Goal: Check status: Check status

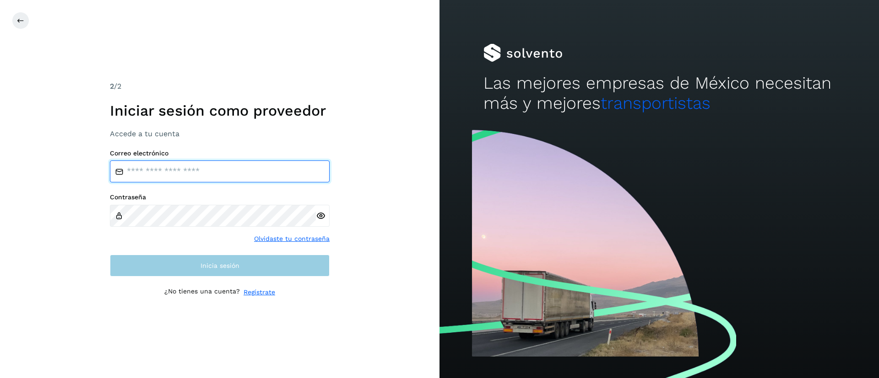
type input "**********"
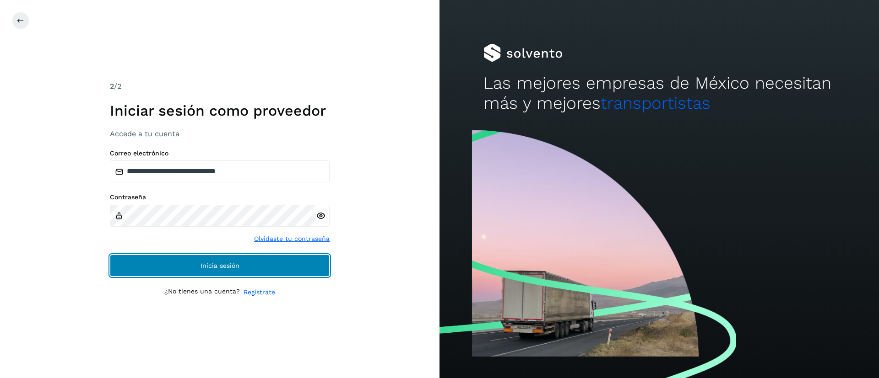
click at [181, 274] on button "Inicia sesión" at bounding box center [220, 266] width 220 height 22
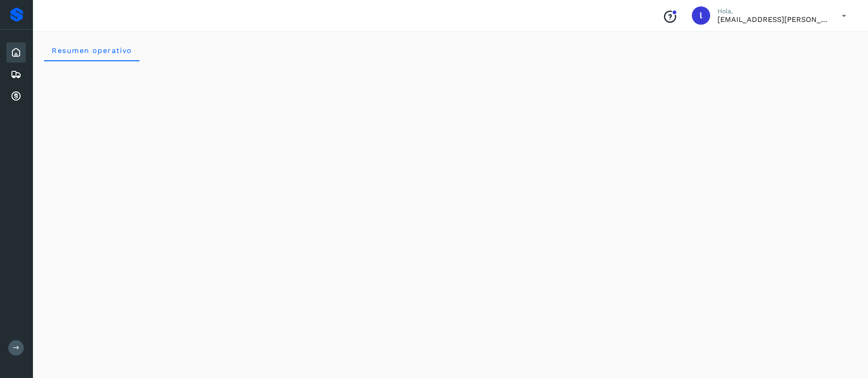
click at [393, 9] on div "Conoce nuestros beneficios [PERSON_NAME], [EMAIL_ADDRESS][PERSON_NAME][DOMAIN_N…" at bounding box center [450, 16] width 835 height 32
click at [13, 74] on icon at bounding box center [16, 74] width 11 height 11
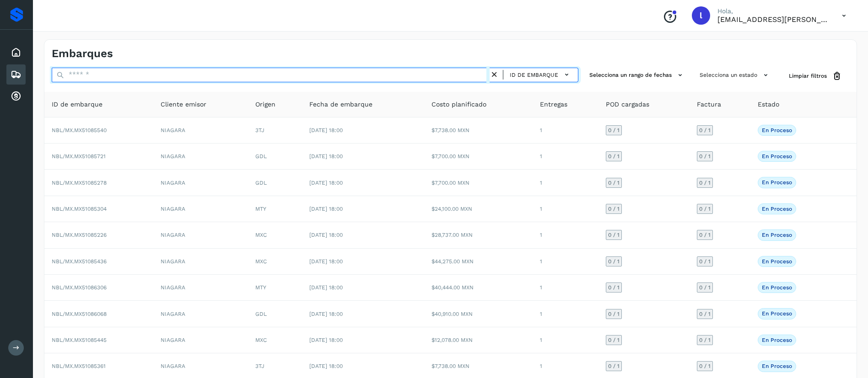
click at [129, 78] on input "text" at bounding box center [271, 75] width 438 height 15
paste input "**********"
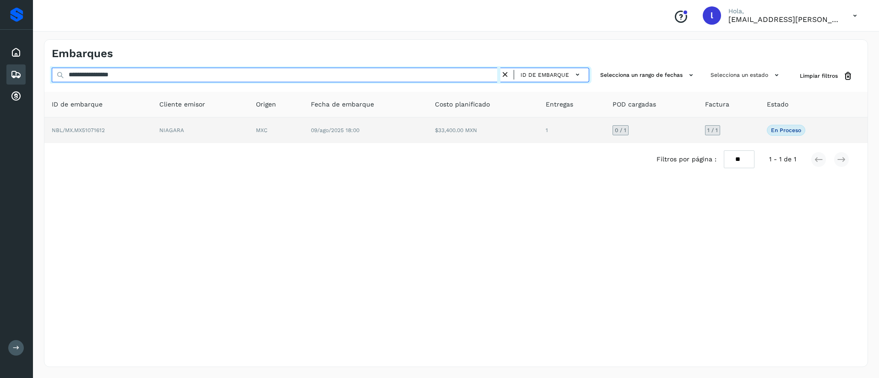
type input "**********"
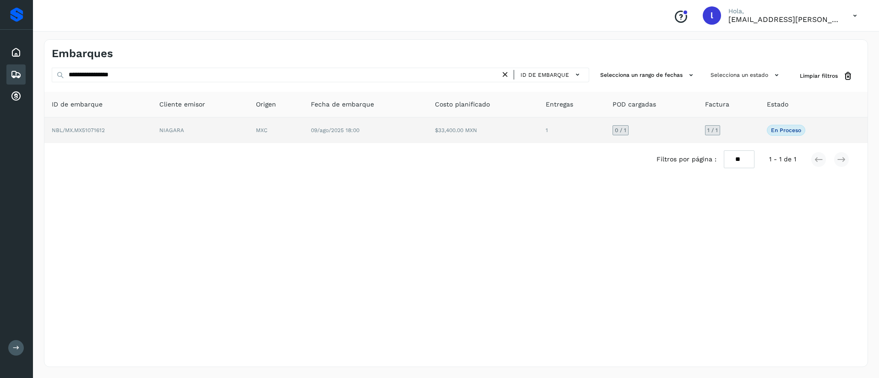
click at [492, 135] on td "$33,400.00 MXN" at bounding box center [482, 131] width 111 height 26
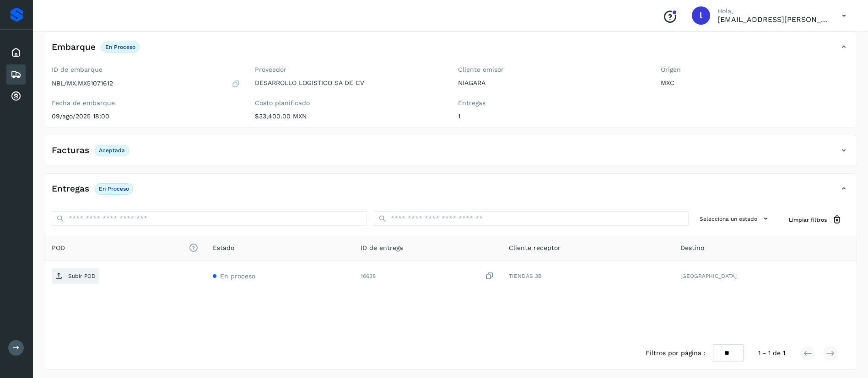
scroll to position [56, 0]
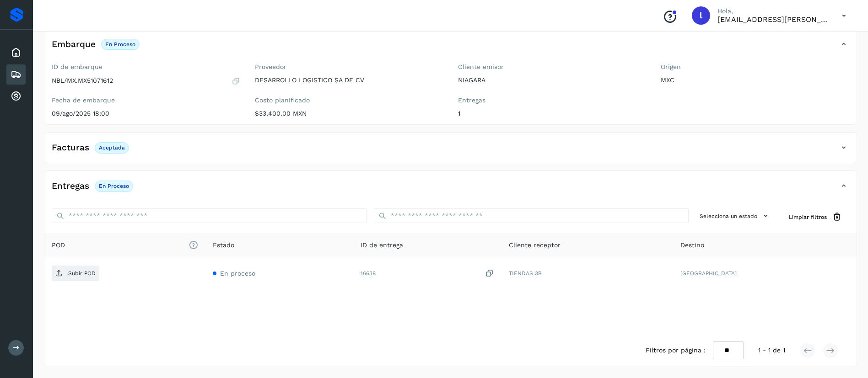
click at [233, 183] on div "Entregas En proceso" at bounding box center [441, 186] width 794 height 16
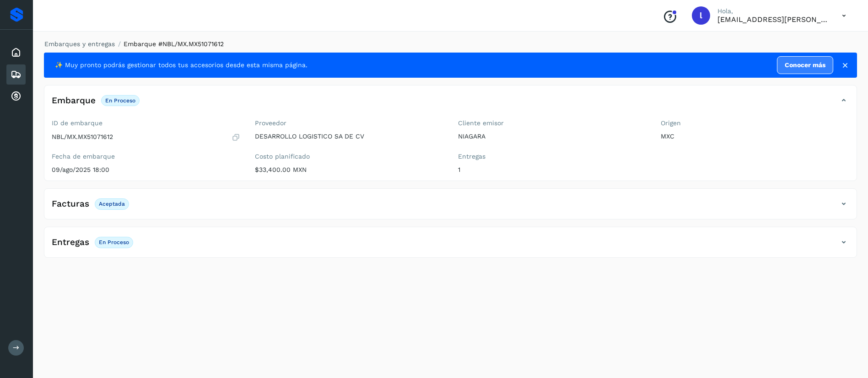
scroll to position [0, 0]
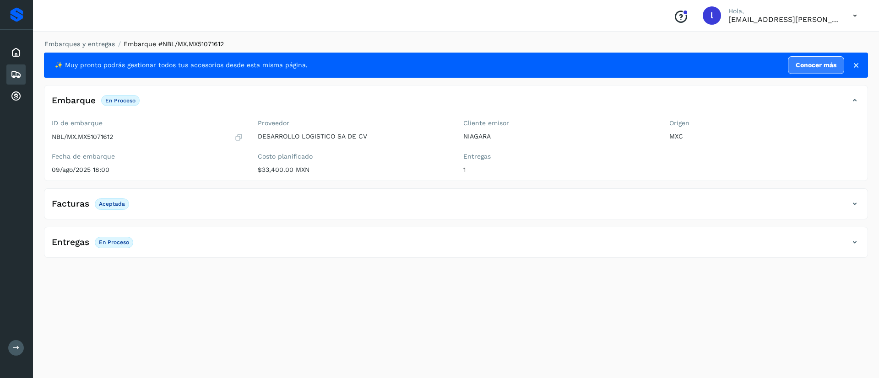
click at [253, 194] on div "Facturas Aceptada Facturas Estado XML Aceptada" at bounding box center [456, 204] width 824 height 31
drag, startPoint x: 172, startPoint y: 232, endPoint x: 178, endPoint y: 245, distance: 13.7
click at [178, 245] on div "Entregas En proceso Selecciona un estado Limpiar filtros POD El tamaño máximo d…" at bounding box center [456, 242] width 824 height 31
click at [178, 245] on div "Entregas En proceso" at bounding box center [446, 243] width 804 height 16
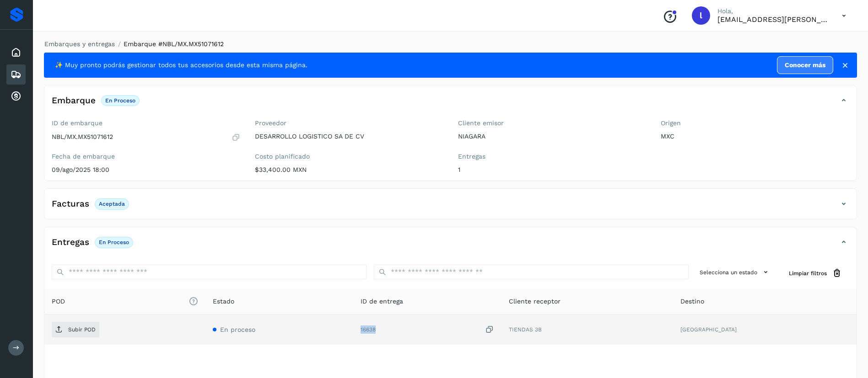
drag, startPoint x: 410, startPoint y: 333, endPoint x: 378, endPoint y: 333, distance: 31.6
click at [378, 333] on tr "Subir POD En proceso 16638 TIENDAS 3B [GEOGRAPHIC_DATA]" at bounding box center [450, 330] width 812 height 30
copy tr "16638"
click at [397, 335] on td "16638" at bounding box center [427, 330] width 148 height 30
click at [76, 323] on span "Subir POD" at bounding box center [76, 330] width 48 height 15
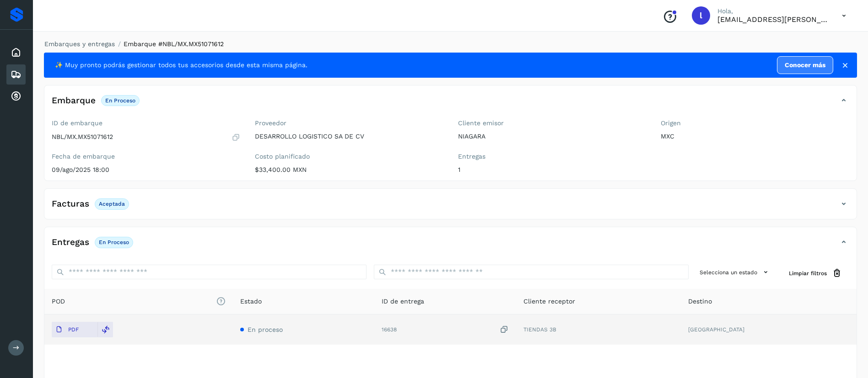
click at [10, 74] on div "Embarques" at bounding box center [15, 75] width 19 height 20
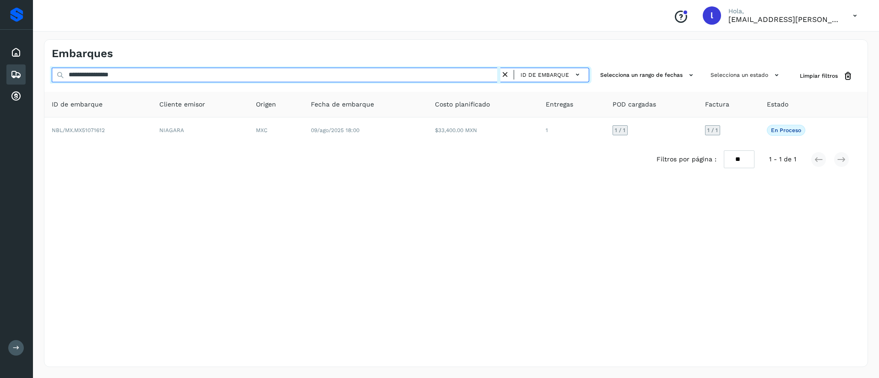
drag, startPoint x: 182, startPoint y: 79, endPoint x: 34, endPoint y: 77, distance: 147.8
click at [34, 77] on div "**********" at bounding box center [456, 203] width 846 height 350
paste input "text"
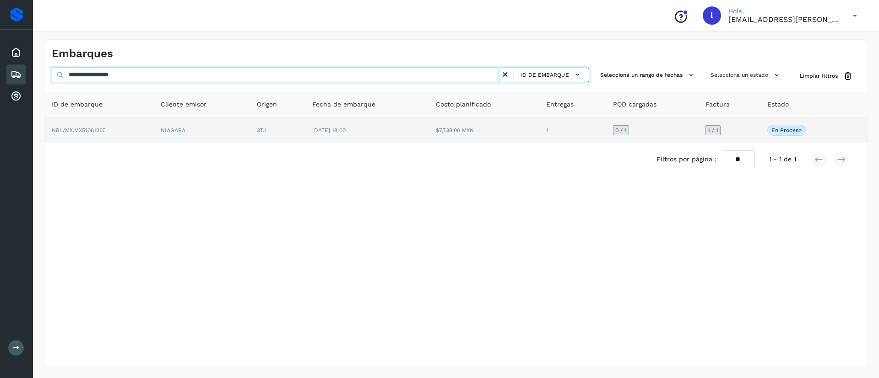
type input "**********"
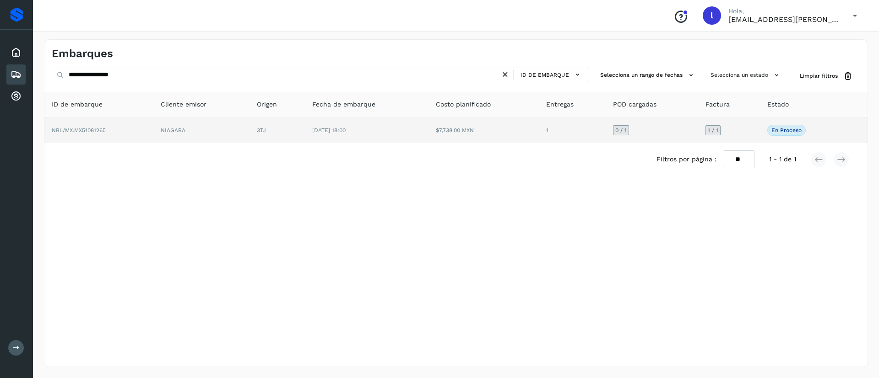
click at [394, 137] on td "[DATE] 18:00" at bounding box center [367, 131] width 124 height 26
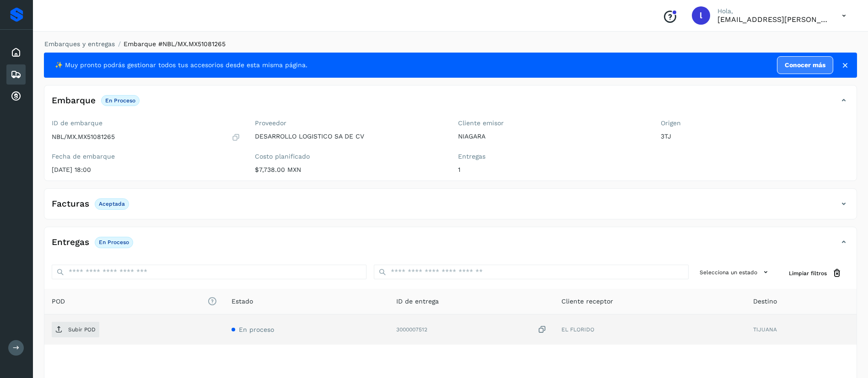
click at [67, 319] on td "Subir POD" at bounding box center [134, 330] width 180 height 30
click at [69, 326] on span "Subir POD" at bounding box center [76, 330] width 48 height 15
click at [8, 81] on div "Embarques" at bounding box center [15, 75] width 19 height 20
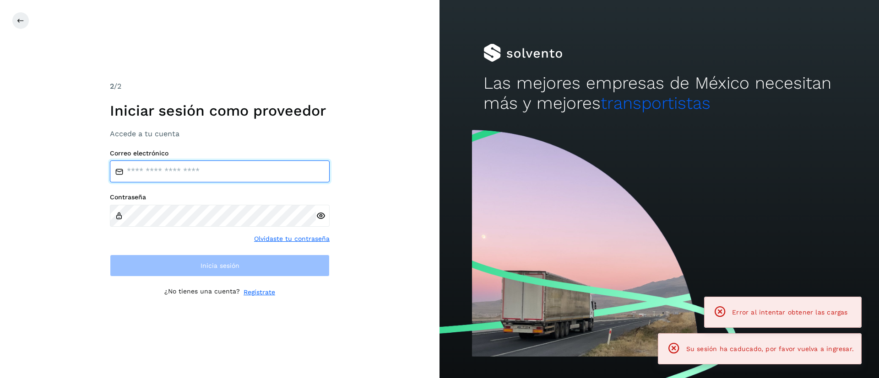
type input "**********"
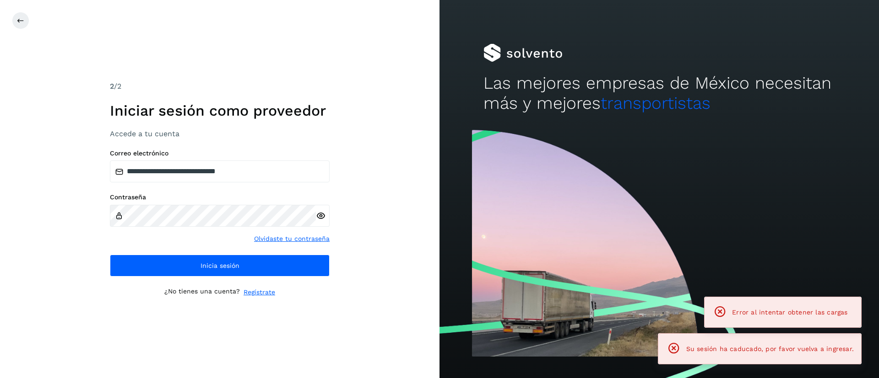
click at [154, 75] on div "**********" at bounding box center [219, 189] width 439 height 378
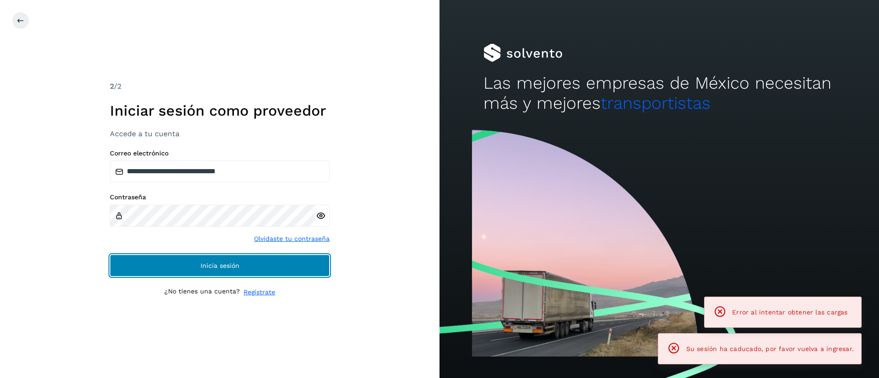
click at [191, 264] on button "Inicia sesión" at bounding box center [220, 266] width 220 height 22
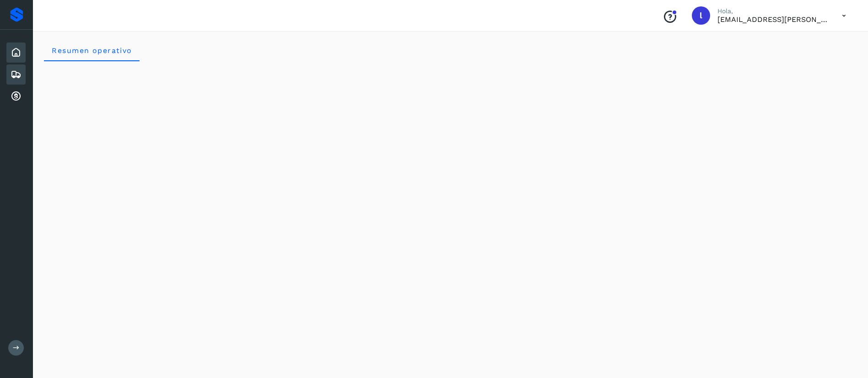
click at [24, 77] on div "Embarques" at bounding box center [15, 75] width 19 height 20
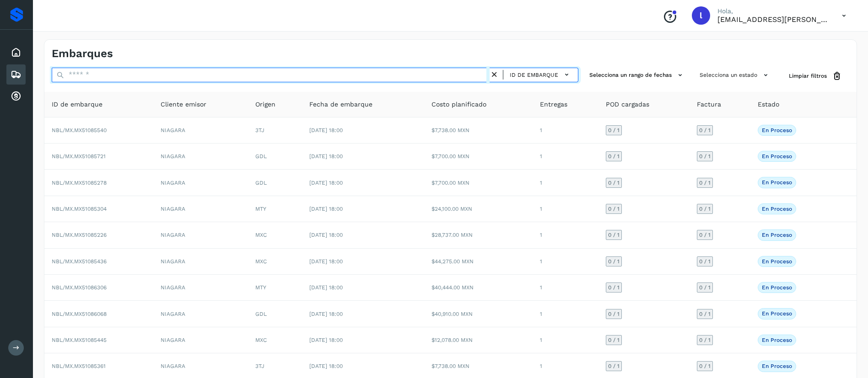
click at [106, 78] on input "text" at bounding box center [271, 75] width 438 height 15
paste input "**********"
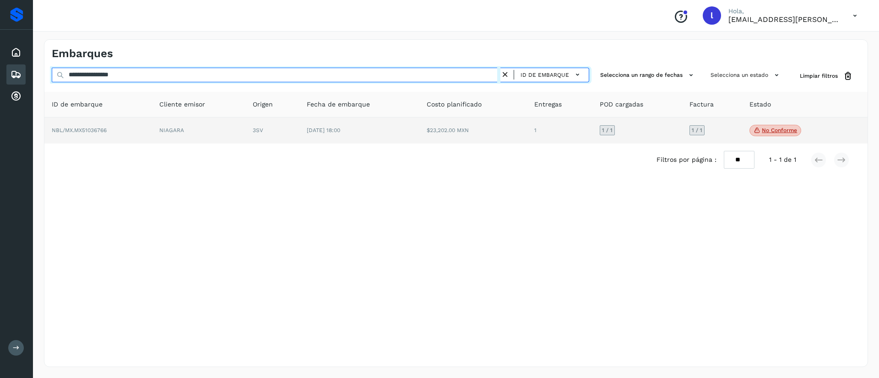
type input "**********"
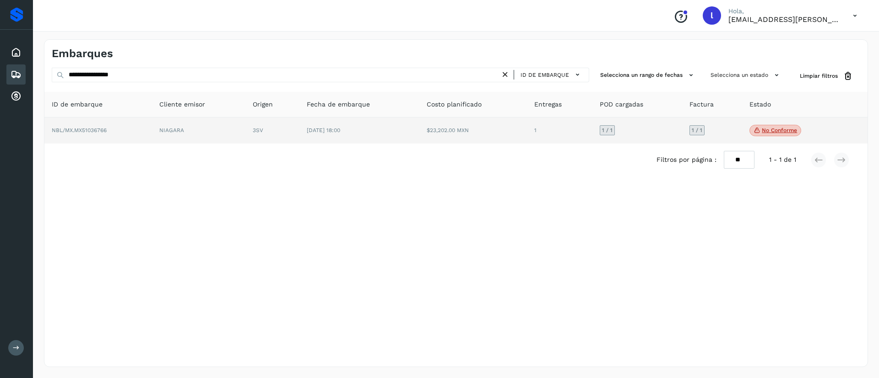
click at [450, 137] on td "$23,202.00 MXN" at bounding box center [473, 131] width 108 height 27
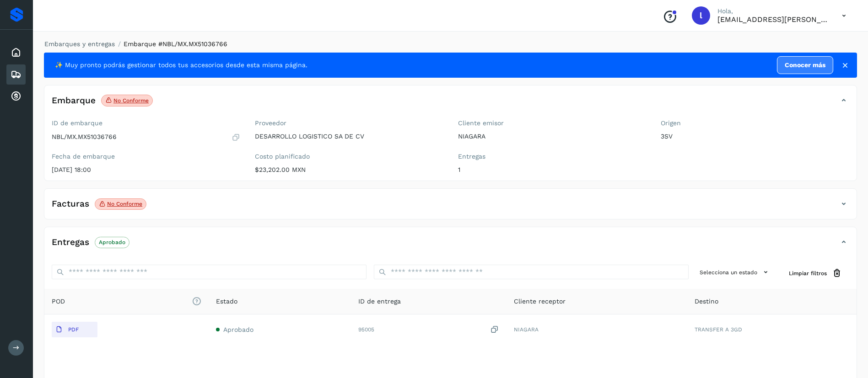
click at [214, 205] on div "Facturas No conforme" at bounding box center [441, 204] width 794 height 16
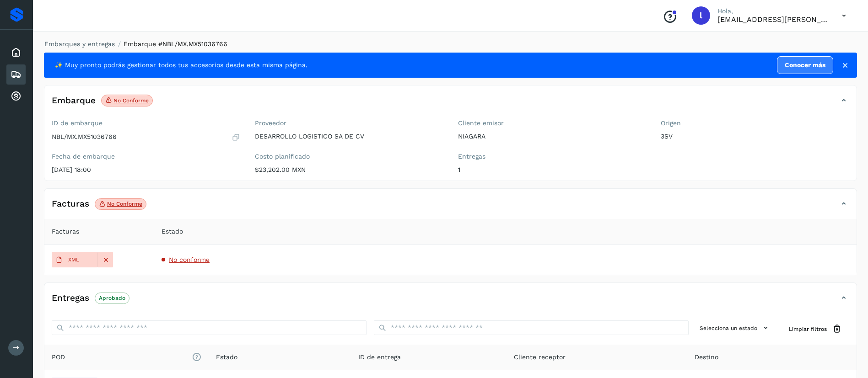
click at [181, 264] on td "No conforme" at bounding box center [505, 260] width 702 height 30
click at [188, 259] on span "No conforme" at bounding box center [189, 259] width 41 height 7
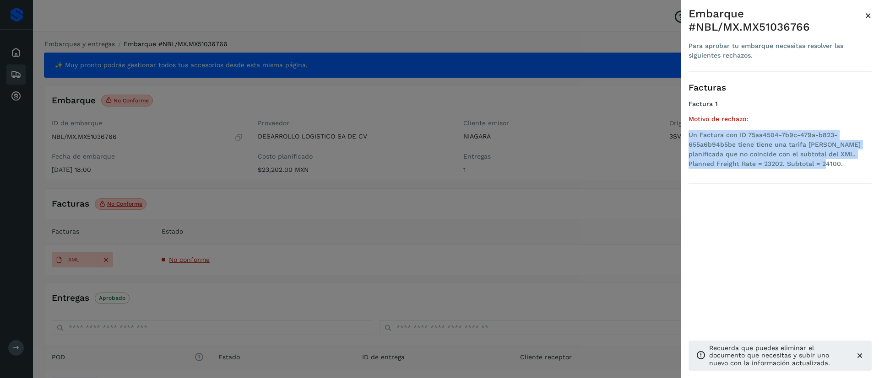
drag, startPoint x: 789, startPoint y: 166, endPoint x: 686, endPoint y: 135, distance: 107.3
click at [686, 135] on div "Embarque #NBL/MX.MX51036766 Para aprobar tu embarque necesitas resolver las sig…" at bounding box center [780, 196] width 198 height 393
copy li "Un Factura con ID 75aa4504-7b9c-479a-b823-655a6b94b5be tiene tiene una tarifa […"
click at [864, 14] on span "×" at bounding box center [867, 15] width 7 height 13
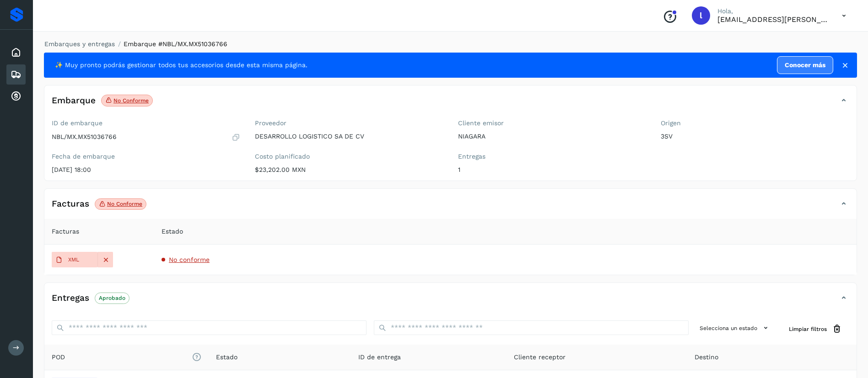
click at [20, 75] on icon at bounding box center [16, 74] width 11 height 11
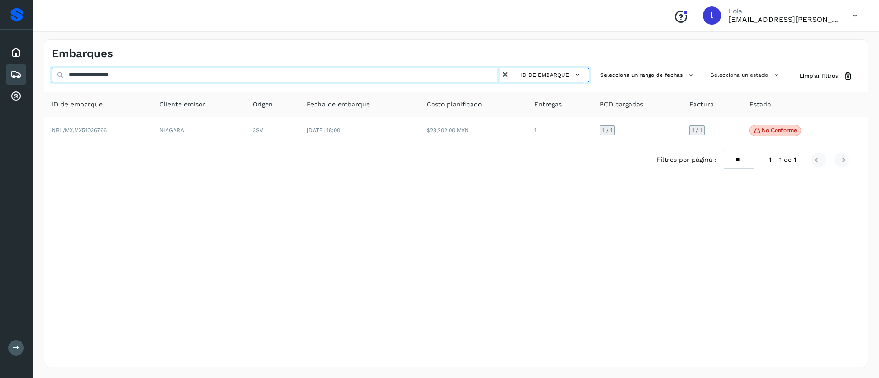
drag, startPoint x: 163, startPoint y: 81, endPoint x: 26, endPoint y: 79, distance: 137.3
click at [26, 79] on div "**********" at bounding box center [439, 189] width 879 height 378
paste input "text"
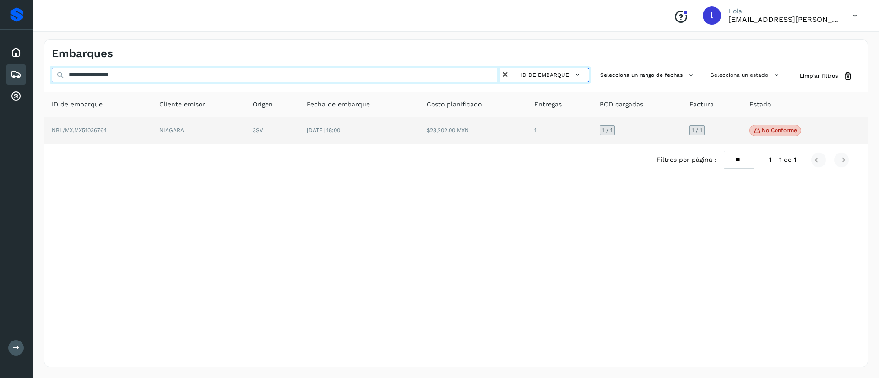
type input "**********"
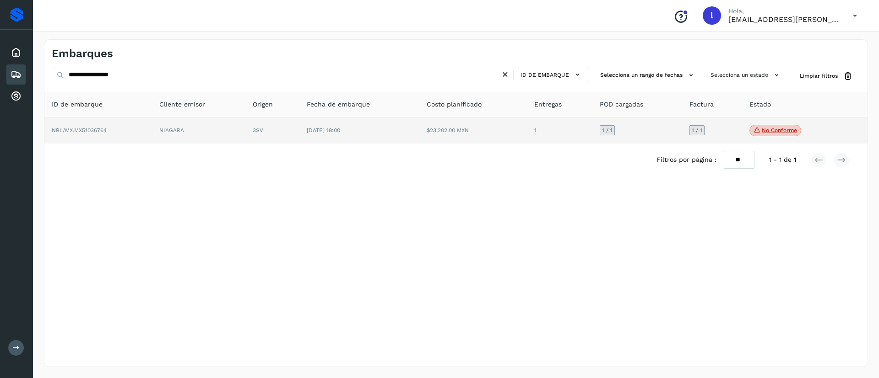
click at [438, 136] on td "$23,202.00 MXN" at bounding box center [473, 131] width 108 height 27
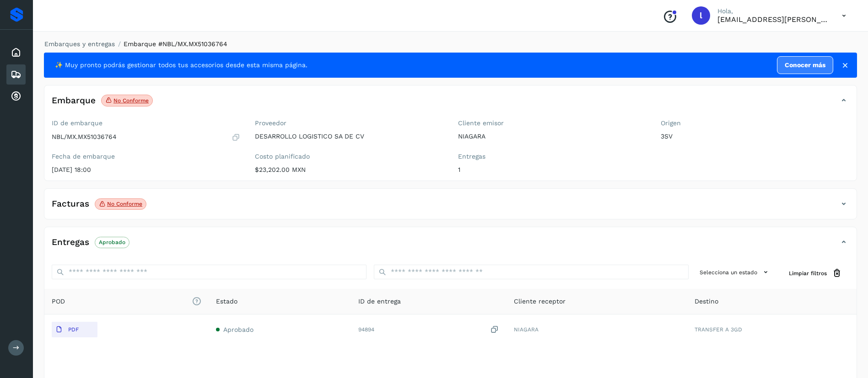
click at [204, 210] on div "Facturas No conforme" at bounding box center [441, 204] width 794 height 16
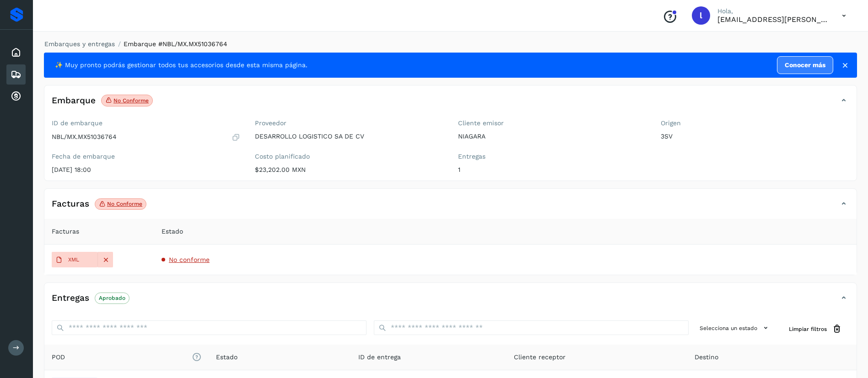
click at [183, 258] on span "No conforme" at bounding box center [189, 259] width 41 height 7
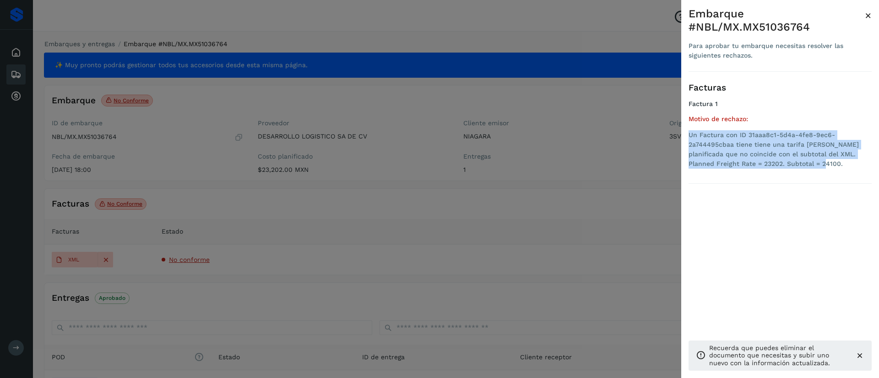
drag, startPoint x: 791, startPoint y: 165, endPoint x: 685, endPoint y: 137, distance: 108.9
click at [685, 137] on div "Embarque #NBL/MX.MX51036764 Para aprobar tu embarque necesitas resolver las sig…" at bounding box center [780, 196] width 198 height 393
copy li "Un Factura con ID 31aaa8c1-5d4a-4fe8-9ec6-2a744495cbaa tiene tiene una tarifa […"
click at [866, 13] on span "×" at bounding box center [867, 15] width 7 height 13
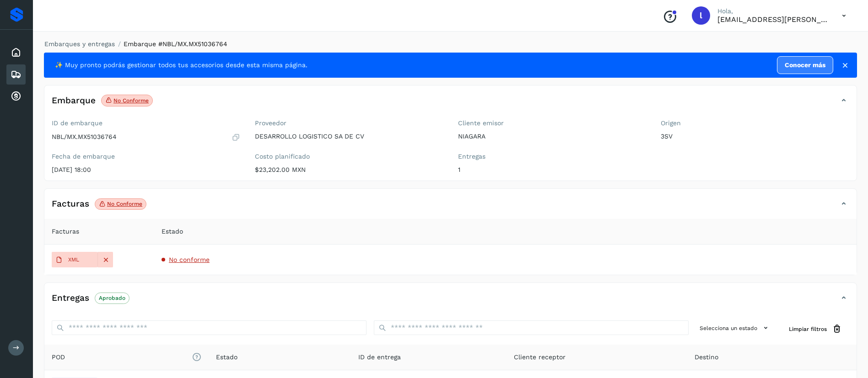
click at [16, 69] on icon at bounding box center [16, 74] width 11 height 11
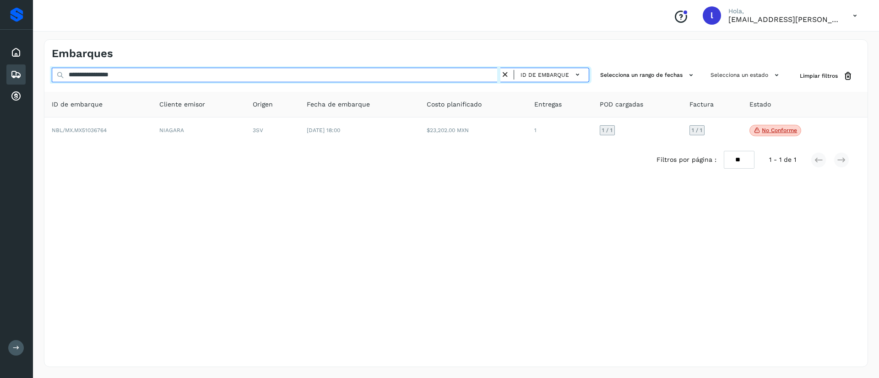
drag, startPoint x: 156, startPoint y: 81, endPoint x: 32, endPoint y: 78, distance: 124.0
click at [32, 78] on div "**********" at bounding box center [439, 189] width 879 height 378
paste input "text"
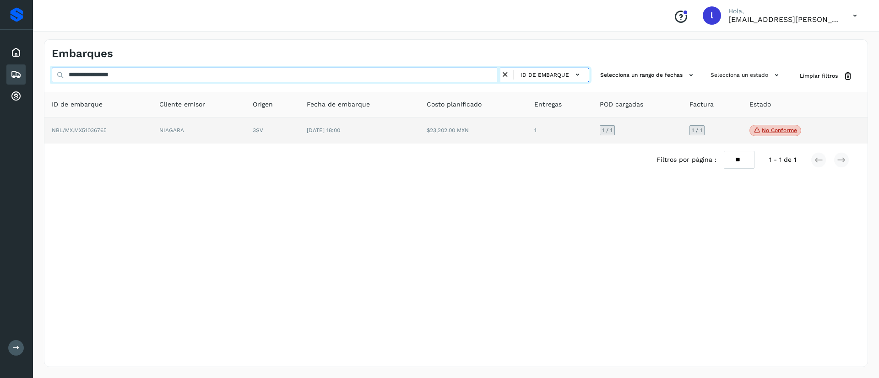
type input "**********"
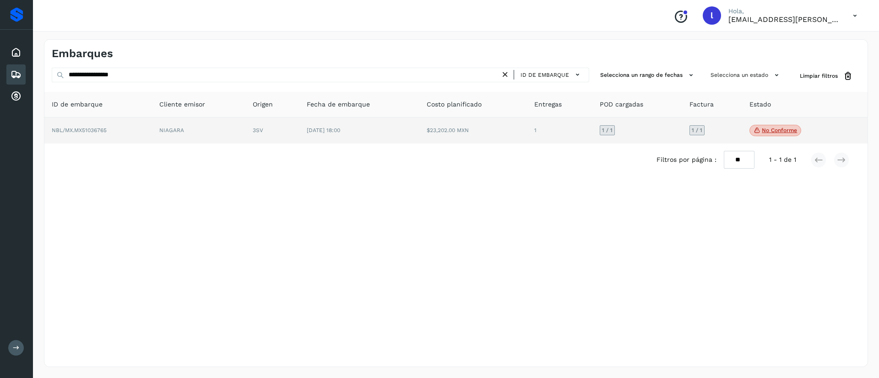
click at [422, 131] on td "$23,202.00 MXN" at bounding box center [473, 131] width 108 height 27
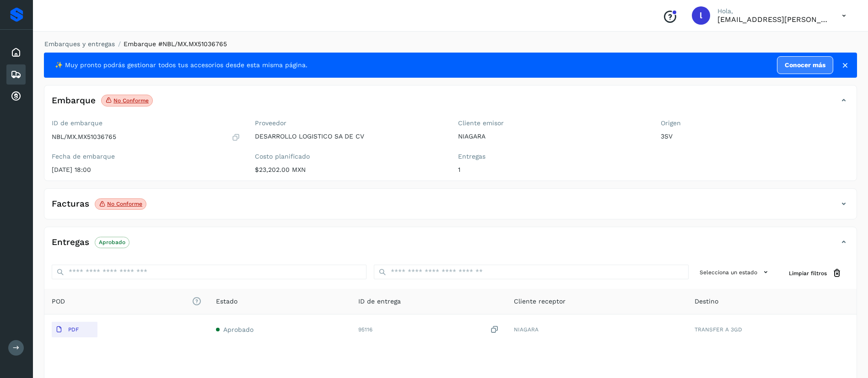
click at [170, 196] on div "Facturas No conforme" at bounding box center [441, 204] width 794 height 16
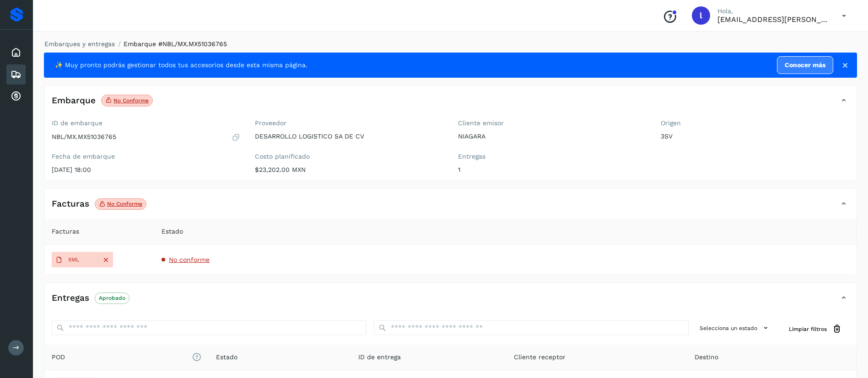
click at [181, 263] on span "No conforme" at bounding box center [189, 259] width 41 height 7
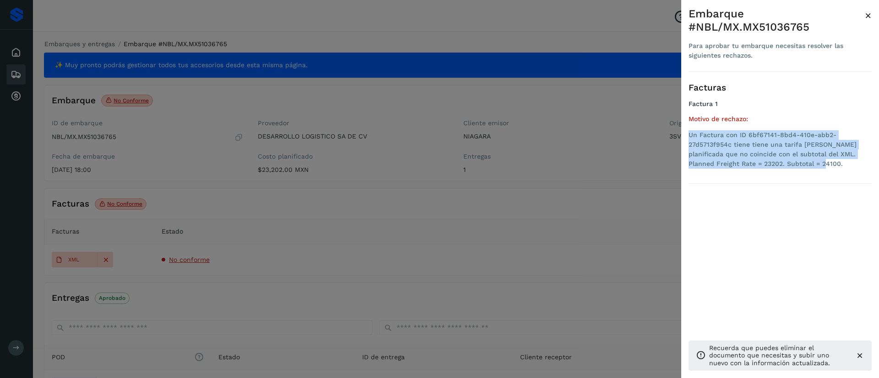
drag, startPoint x: 792, startPoint y: 166, endPoint x: 685, endPoint y: 138, distance: 111.1
click at [685, 138] on div "Embarque #NBL/MX.MX51036765 Para aprobar tu embarque necesitas resolver las sig…" at bounding box center [780, 196] width 198 height 393
copy li "Un Factura con ID 6bf67141-8bd4-410e-abb2-27d5713f954c tiene tiene una tarifa […"
click at [871, 18] on span "×" at bounding box center [867, 15] width 7 height 13
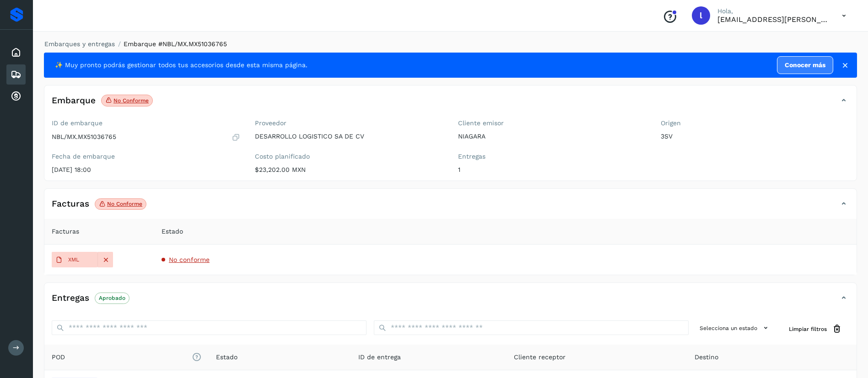
click at [13, 74] on icon at bounding box center [16, 74] width 11 height 11
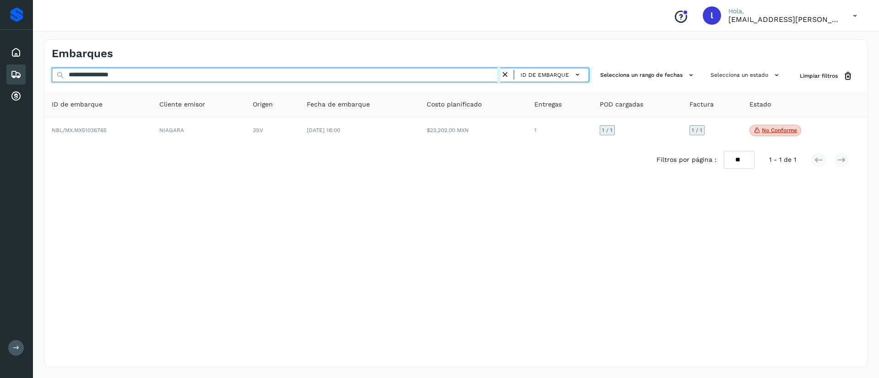
drag, startPoint x: 170, startPoint y: 81, endPoint x: 40, endPoint y: 67, distance: 131.1
click at [40, 67] on div "**********" at bounding box center [456, 203] width 846 height 350
paste input "text"
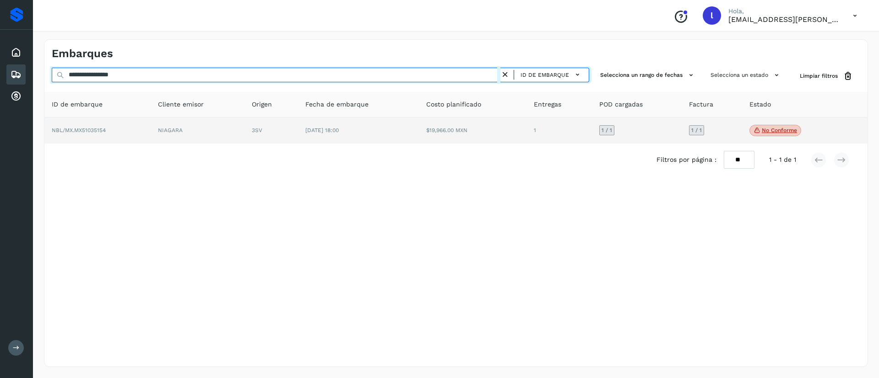
type input "**********"
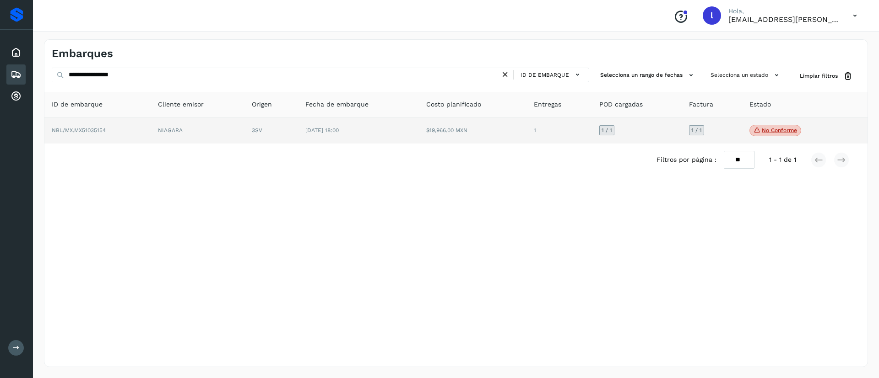
click at [493, 131] on td "$19,966.00 MXN" at bounding box center [473, 131] width 108 height 27
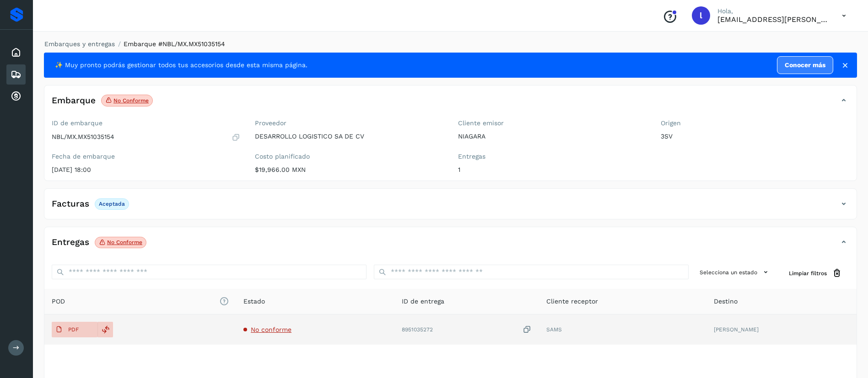
click at [278, 326] on span "No conforme" at bounding box center [271, 329] width 41 height 7
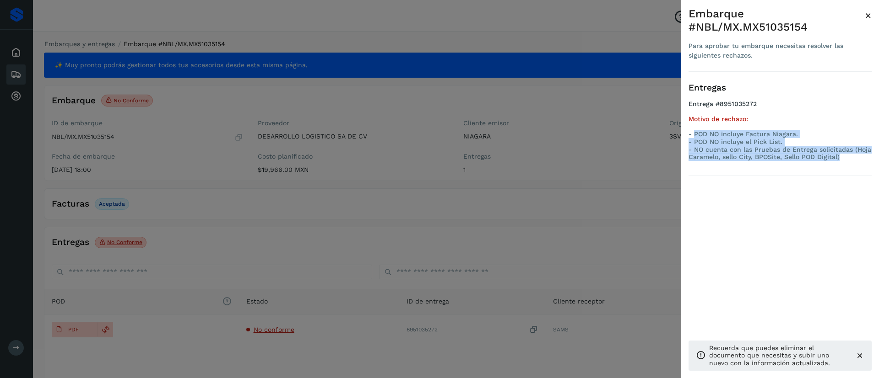
drag, startPoint x: 695, startPoint y: 124, endPoint x: 845, endPoint y: 148, distance: 152.0
click at [845, 148] on ul "Entrega #8951035272 Motivo de rechazo: - POD NO incluye Factura Niagara. - POD …" at bounding box center [779, 132] width 183 height 65
copy p "POD NO incluye Factura Niagara. - POD NO incluye el Pick List. - NO cuenta con …"
click at [868, 19] on span "×" at bounding box center [867, 15] width 7 height 13
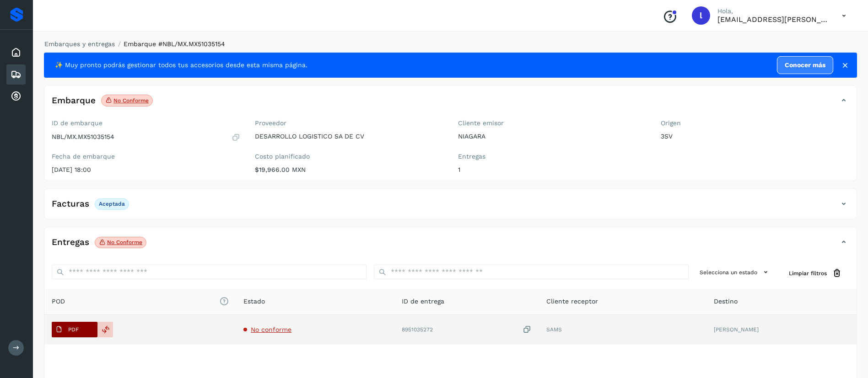
click at [69, 327] on p "PDF" at bounding box center [73, 330] width 11 height 6
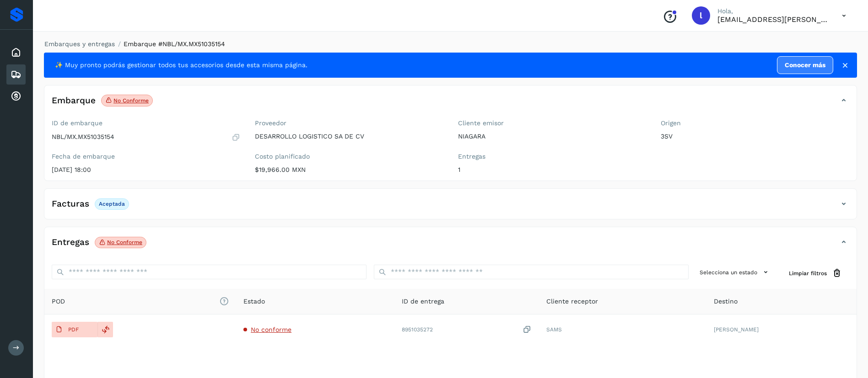
click at [18, 73] on icon at bounding box center [16, 74] width 11 height 11
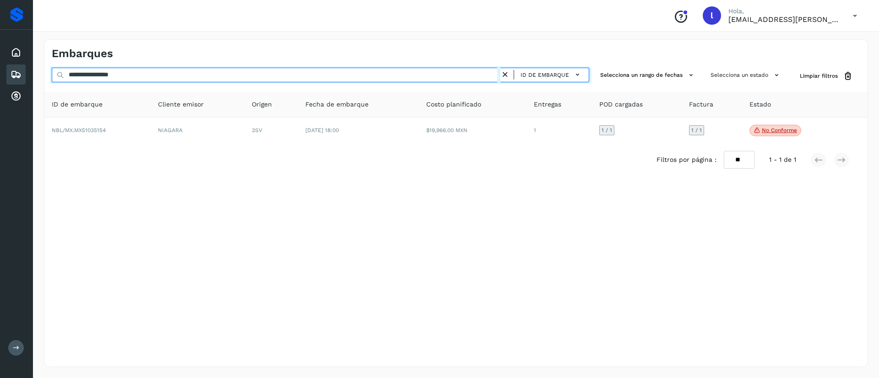
drag, startPoint x: 156, startPoint y: 75, endPoint x: 0, endPoint y: 85, distance: 156.8
click at [0, 85] on div "**********" at bounding box center [439, 189] width 879 height 378
paste input "text"
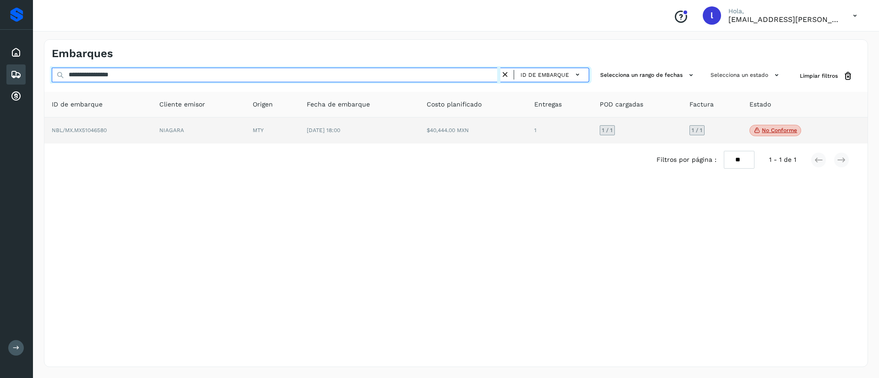
type input "**********"
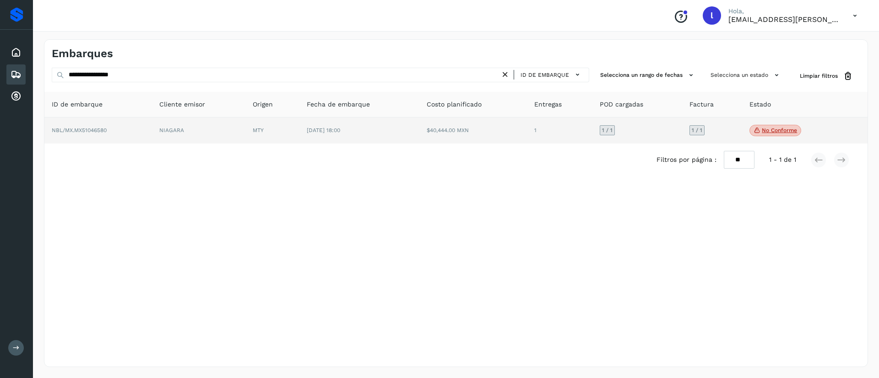
click at [464, 122] on td "$40,444.00 MXN" at bounding box center [473, 131] width 108 height 27
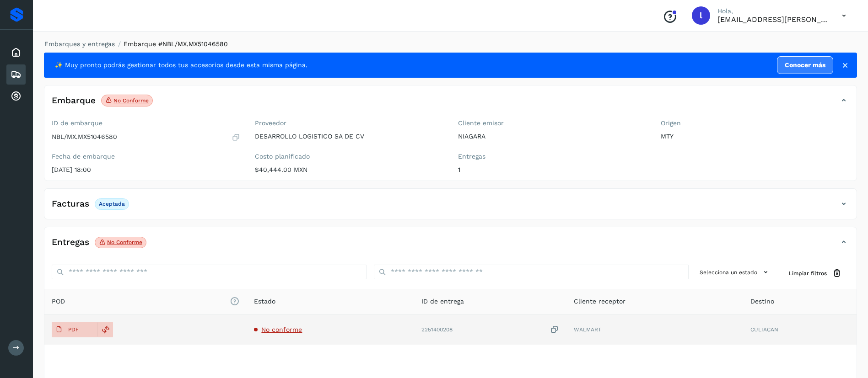
click at [285, 335] on td "No conforme" at bounding box center [330, 330] width 167 height 30
click at [287, 326] on span "No conforme" at bounding box center [281, 329] width 41 height 7
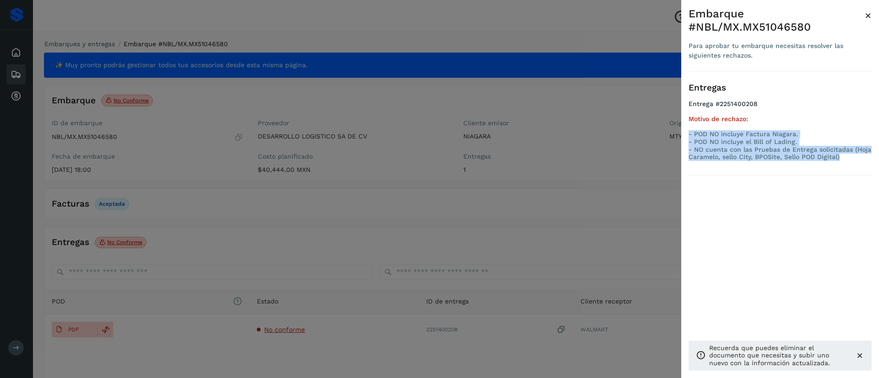
drag, startPoint x: 841, startPoint y: 156, endPoint x: 682, endPoint y: 133, distance: 160.9
click at [682, 133] on div "Embarque #NBL/MX.MX51046580 Para aprobar tu embarque necesitas resolver las sig…" at bounding box center [780, 196] width 198 height 393
copy p "- POD NO incluye Factura Niagara. - POD NO incluye el Bill of Lading. - NO cuen…"
click at [868, 17] on span "×" at bounding box center [867, 15] width 7 height 13
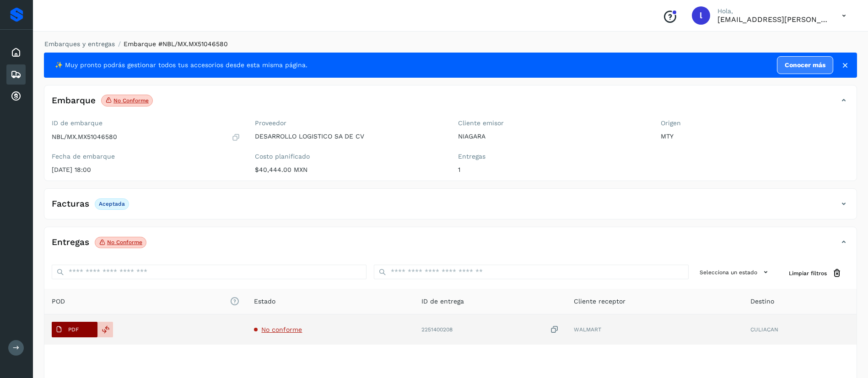
click at [66, 331] on span "PDF" at bounding box center [67, 330] width 31 height 15
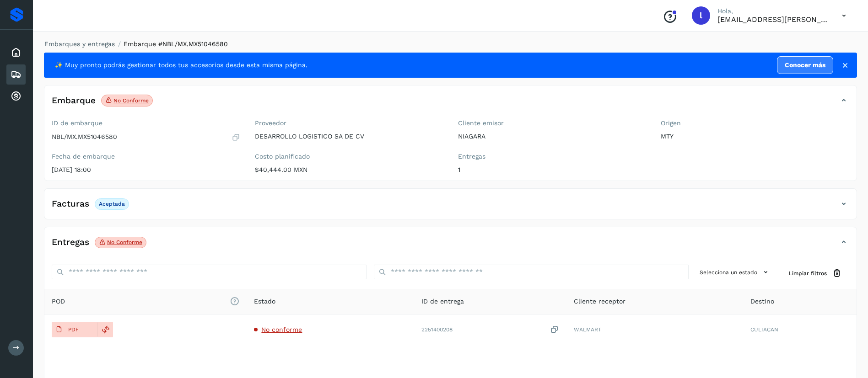
click at [293, 203] on div "Facturas Aceptada" at bounding box center [441, 204] width 794 height 16
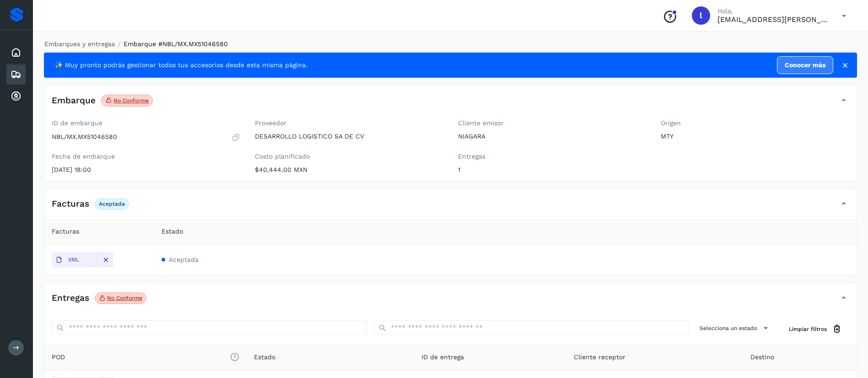
click at [20, 79] on icon at bounding box center [16, 74] width 11 height 11
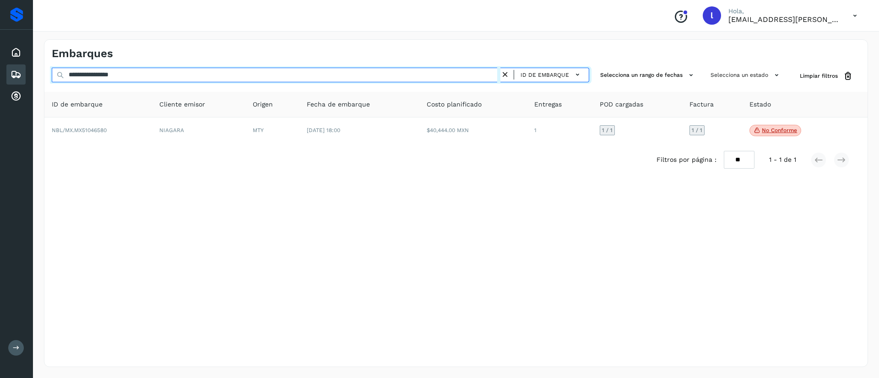
drag, startPoint x: 151, startPoint y: 79, endPoint x: 65, endPoint y: 75, distance: 86.1
click at [65, 75] on input "**********" at bounding box center [276, 75] width 448 height 15
paste input "text"
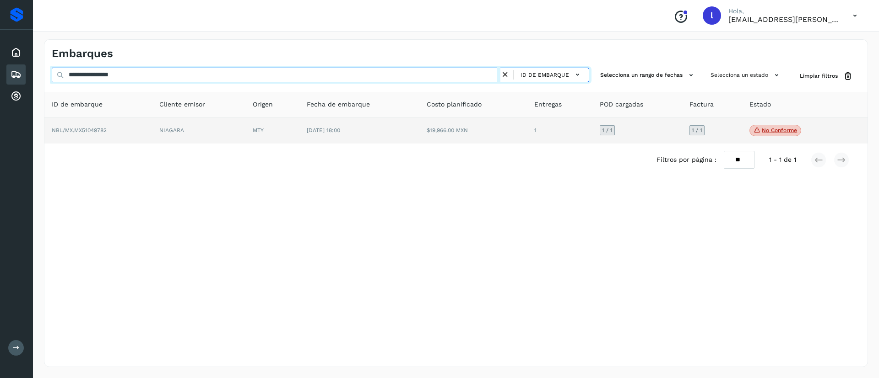
type input "**********"
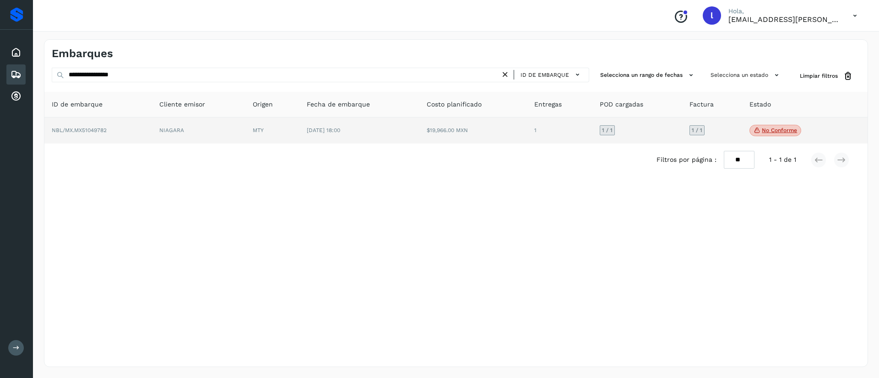
click at [449, 132] on td "$19,966.00 MXN" at bounding box center [473, 131] width 108 height 27
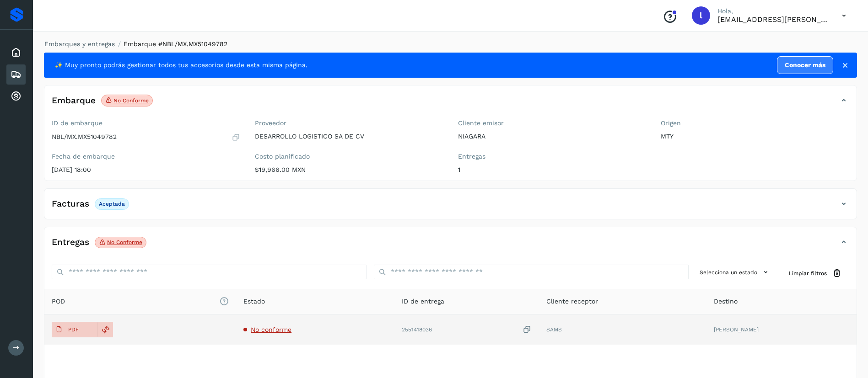
click at [280, 329] on span "No conforme" at bounding box center [271, 329] width 41 height 7
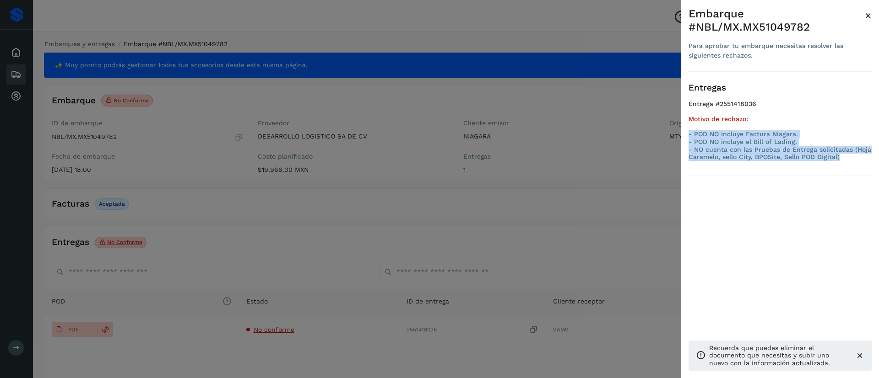
drag, startPoint x: 842, startPoint y: 156, endPoint x: 685, endPoint y: 135, distance: 159.3
click at [685, 135] on div "Embarque #NBL/MX.MX51049782 Para aprobar tu embarque necesitas resolver las sig…" at bounding box center [780, 196] width 198 height 393
copy p "- POD NO incluye Factura Niagara. - POD NO incluye el Bill of Lading. - NO cuen…"
click at [868, 18] on span "×" at bounding box center [867, 15] width 7 height 13
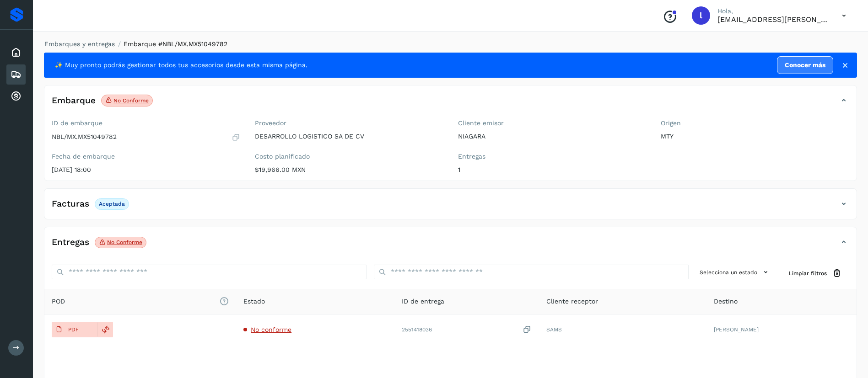
click at [22, 76] on div "Embarques" at bounding box center [15, 75] width 19 height 20
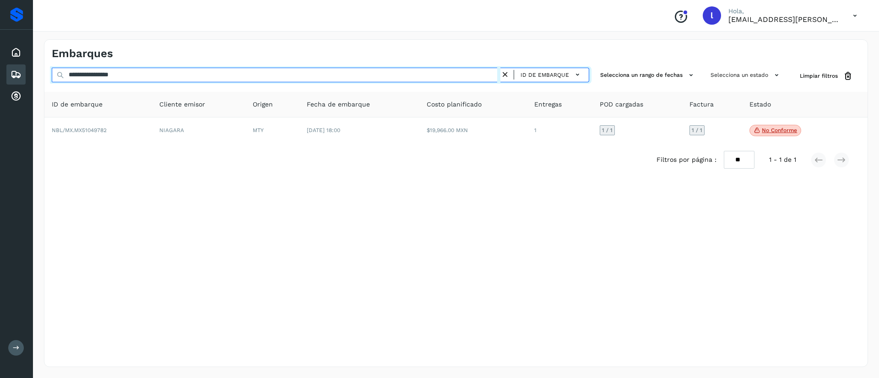
drag, startPoint x: 156, startPoint y: 78, endPoint x: 3, endPoint y: 75, distance: 153.8
click at [3, 75] on div "**********" at bounding box center [439, 189] width 879 height 378
drag, startPoint x: 156, startPoint y: 76, endPoint x: 39, endPoint y: 70, distance: 116.4
click at [39, 70] on div "**********" at bounding box center [456, 203] width 846 height 350
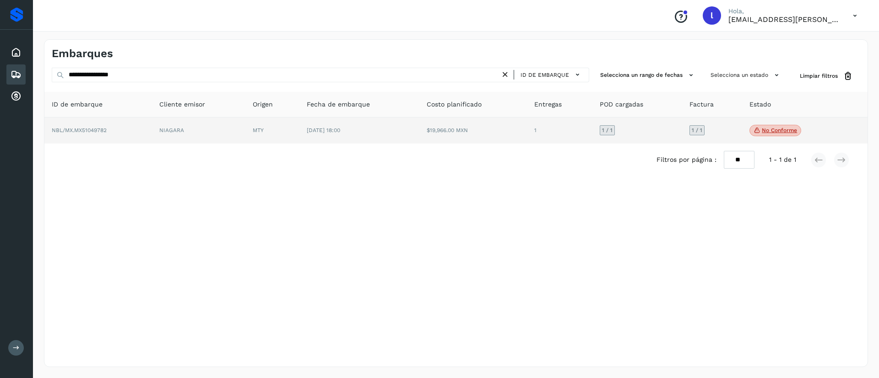
click at [416, 128] on td "[DATE] 18:00" at bounding box center [359, 131] width 120 height 27
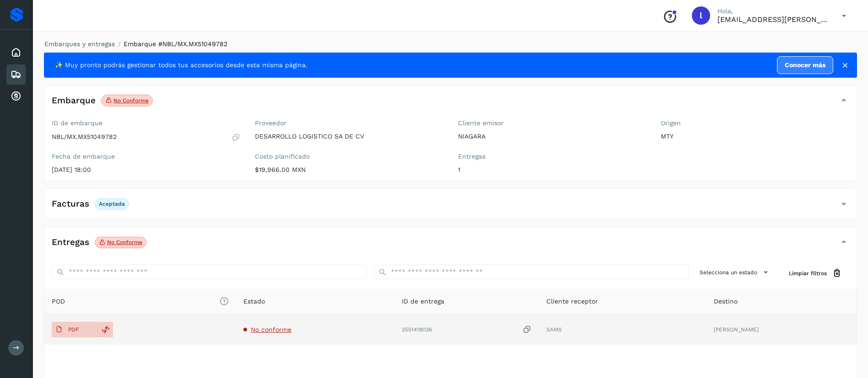
click at [281, 325] on td "No conforme" at bounding box center [315, 330] width 158 height 30
click at [283, 326] on span "No conforme" at bounding box center [271, 329] width 41 height 7
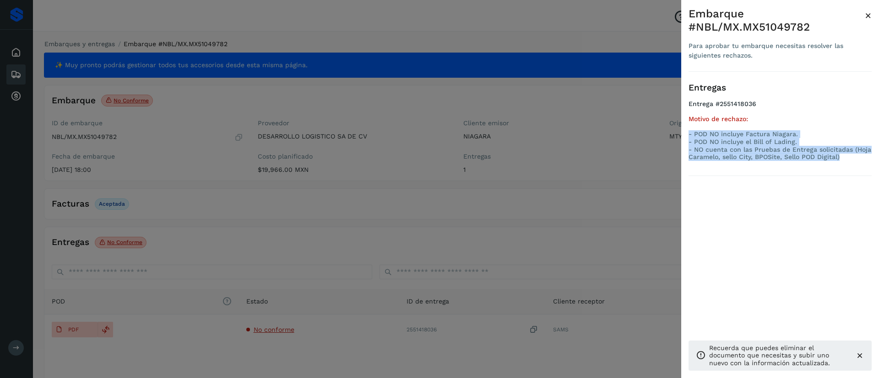
drag, startPoint x: 843, startPoint y: 155, endPoint x: 684, endPoint y: 135, distance: 160.5
click at [684, 135] on div "Embarque #NBL/MX.MX51049782 Para aprobar tu embarque necesitas resolver las sig…" at bounding box center [780, 196] width 198 height 393
copy p "- POD NO incluye Factura Niagara. - POD NO incluye el Bill of Lading. - NO cuen…"
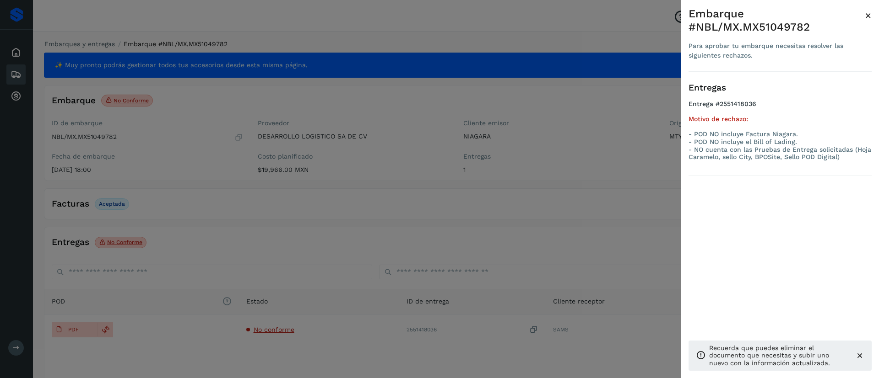
click at [872, 12] on div "Embarque #NBL/MX.MX51049782 Para aprobar tu embarque necesitas resolver las sig…" at bounding box center [780, 196] width 198 height 393
click at [868, 14] on span "×" at bounding box center [867, 15] width 7 height 13
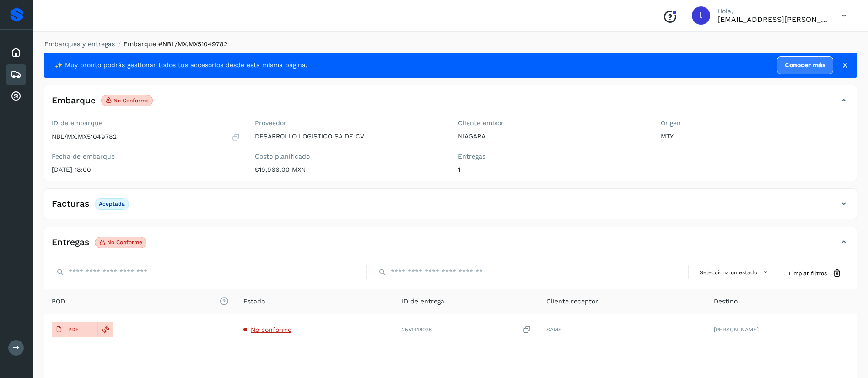
click at [14, 69] on icon at bounding box center [16, 74] width 11 height 11
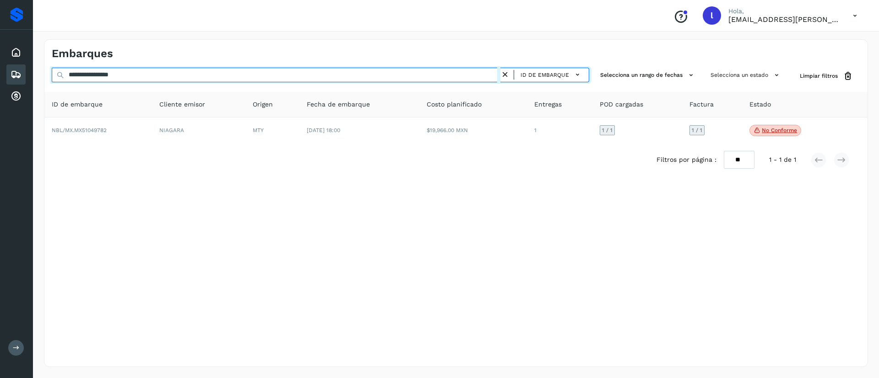
drag, startPoint x: 158, startPoint y: 74, endPoint x: 51, endPoint y: 71, distance: 106.6
click at [51, 71] on div "**********" at bounding box center [455, 76] width 823 height 17
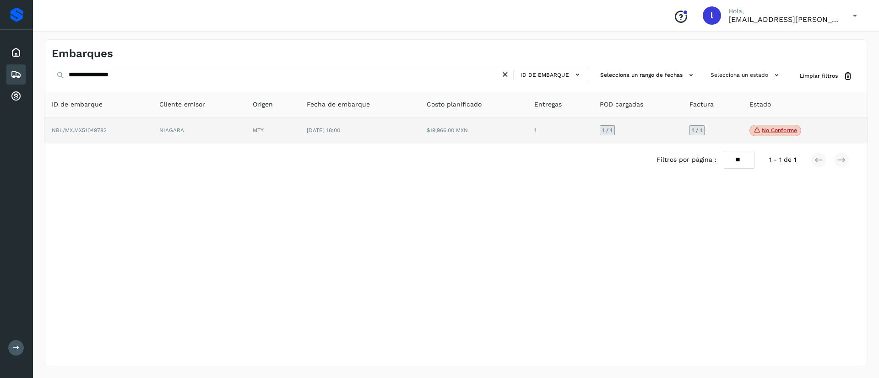
click at [481, 120] on td "$19,966.00 MXN" at bounding box center [473, 131] width 108 height 27
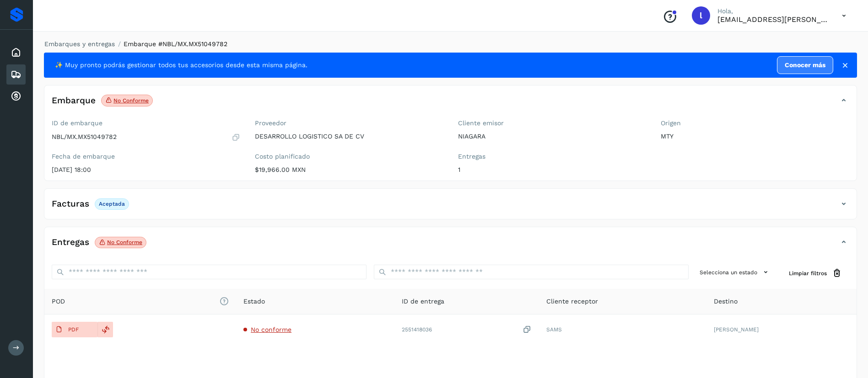
click at [12, 76] on icon at bounding box center [16, 74] width 11 height 11
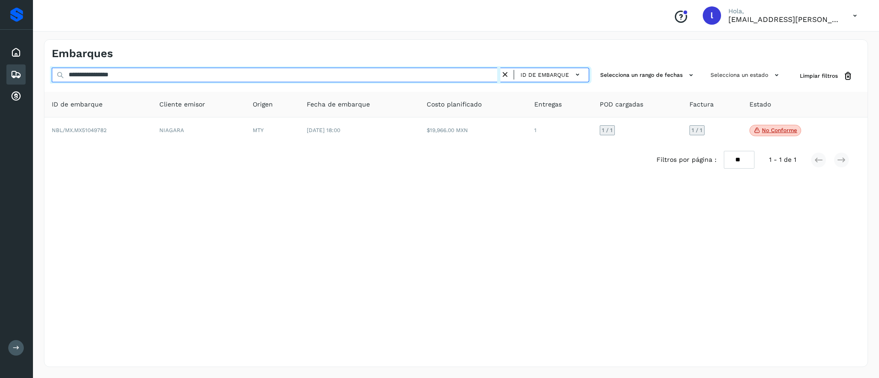
drag, startPoint x: 146, startPoint y: 74, endPoint x: 40, endPoint y: 70, distance: 106.2
click at [40, 70] on div "**********" at bounding box center [456, 203] width 846 height 350
paste input "text"
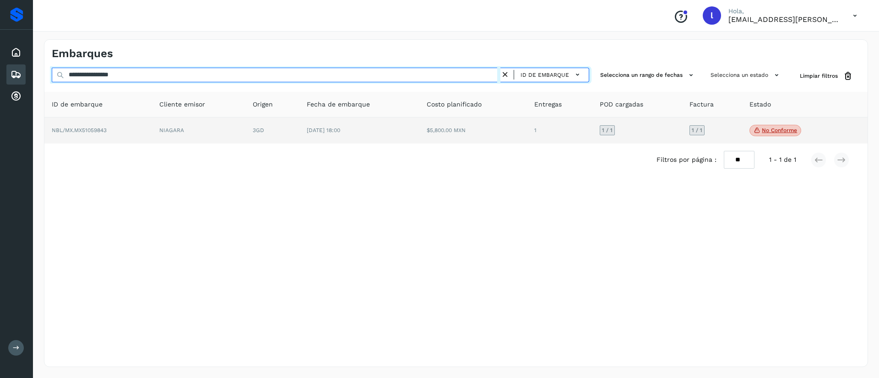
type input "**********"
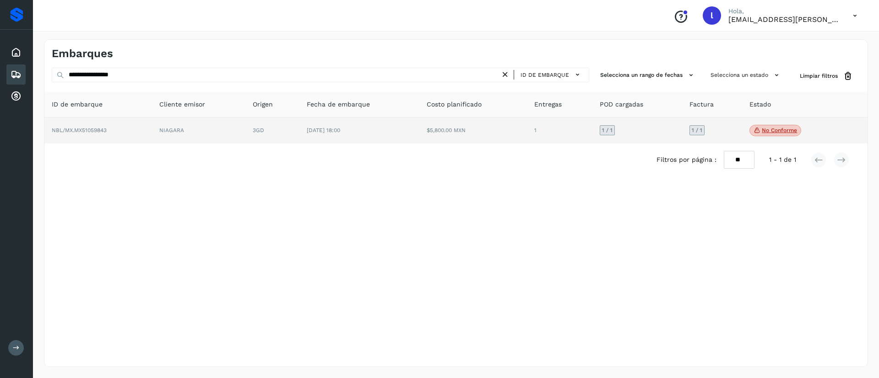
click at [503, 133] on td "$5,800.00 MXN" at bounding box center [473, 131] width 108 height 27
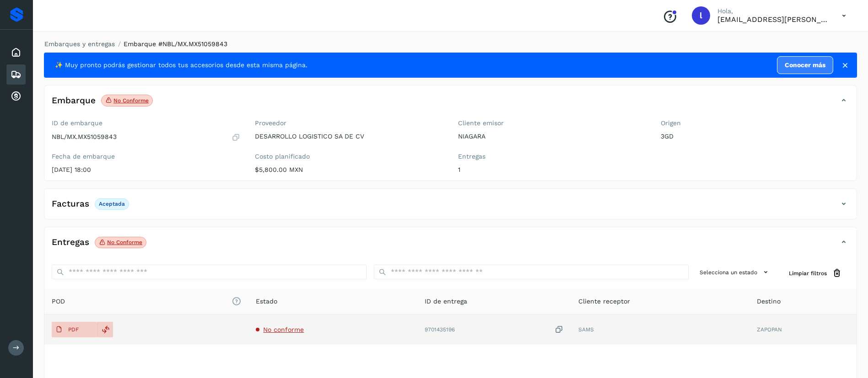
click at [280, 337] on td "No conforme" at bounding box center [332, 330] width 168 height 30
click at [284, 333] on span "No conforme" at bounding box center [283, 329] width 41 height 7
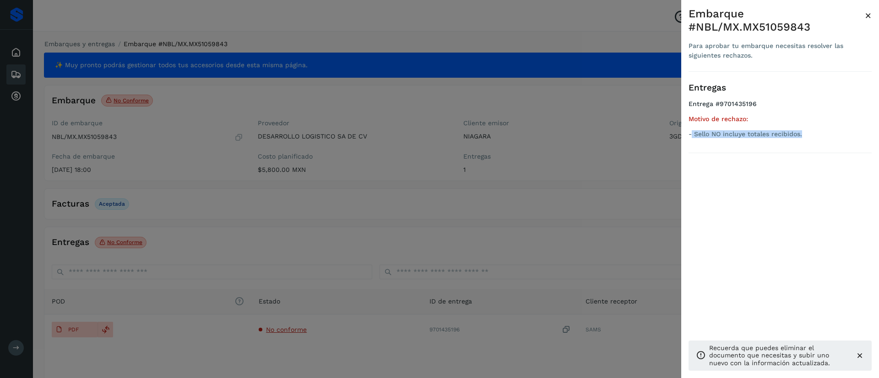
drag, startPoint x: 803, startPoint y: 132, endPoint x: 691, endPoint y: 138, distance: 112.3
click at [691, 138] on ul "Entrega #9701435196 Motivo de rechazo: - Sello NO incluye totales recibidos." at bounding box center [779, 120] width 183 height 41
copy p "Sello NO incluye totales recibidos."
click at [869, 17] on span "×" at bounding box center [867, 15] width 7 height 13
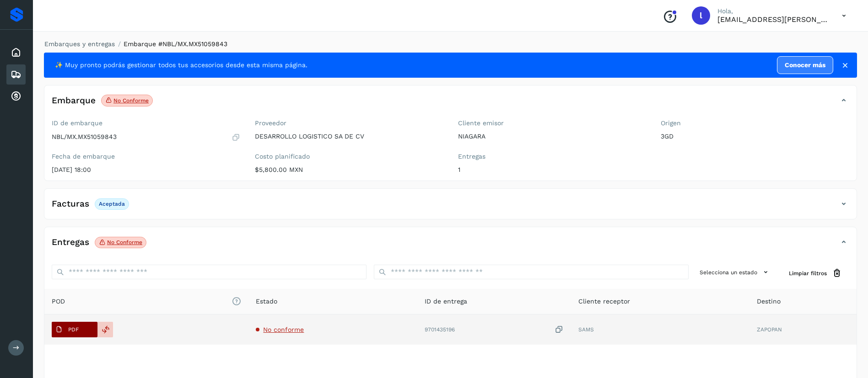
click at [60, 334] on span "PDF" at bounding box center [67, 330] width 31 height 15
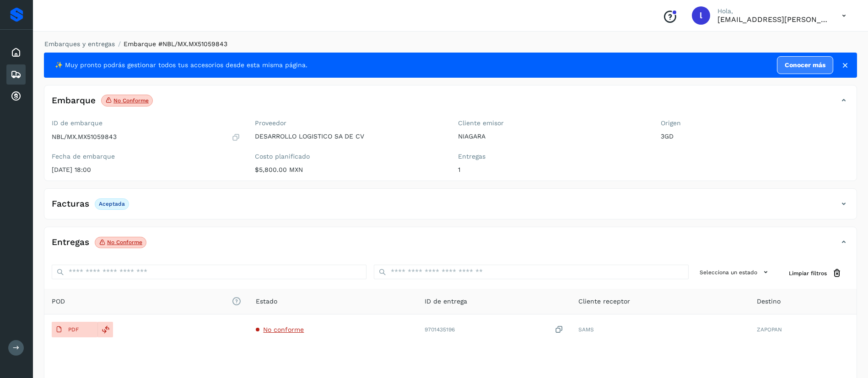
click at [20, 69] on icon at bounding box center [16, 74] width 11 height 11
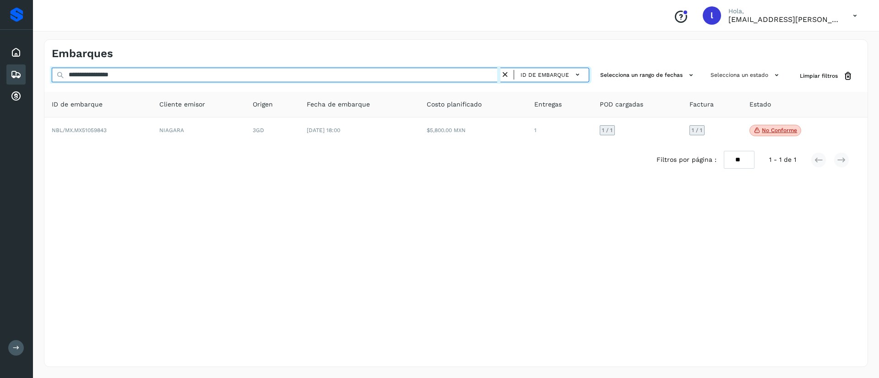
drag, startPoint x: 151, startPoint y: 75, endPoint x: 49, endPoint y: 73, distance: 101.6
click at [49, 73] on div "**********" at bounding box center [455, 76] width 823 height 17
paste input "text"
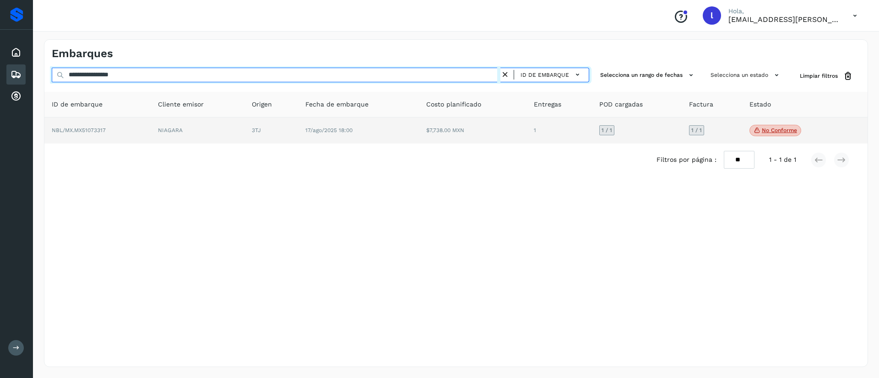
type input "**********"
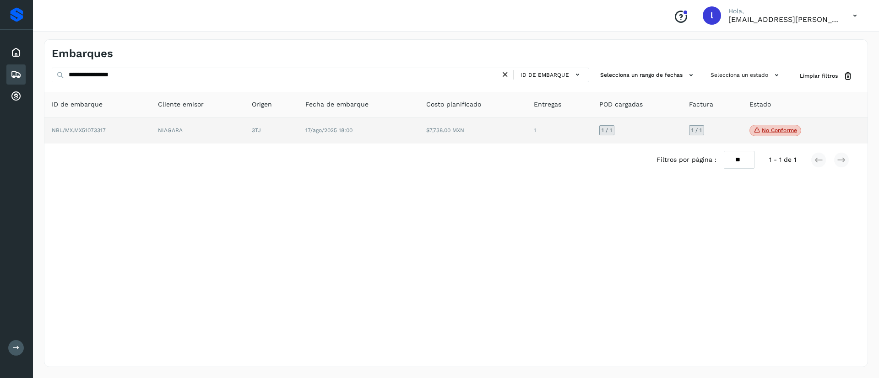
click at [407, 137] on td "17/ago/2025 18:00" at bounding box center [358, 131] width 120 height 27
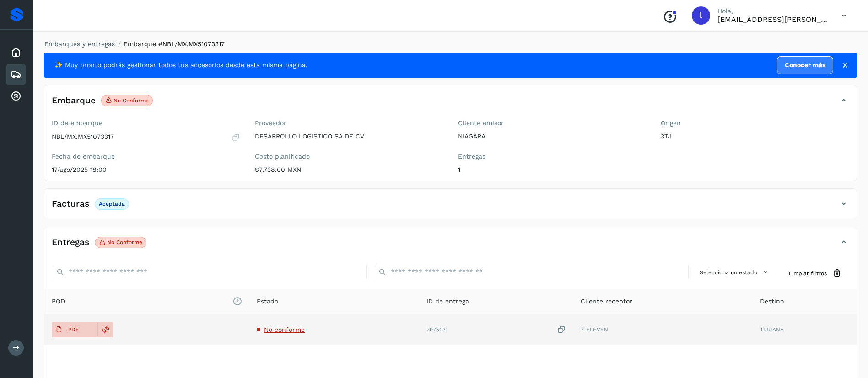
click at [283, 329] on span "No conforme" at bounding box center [284, 329] width 41 height 7
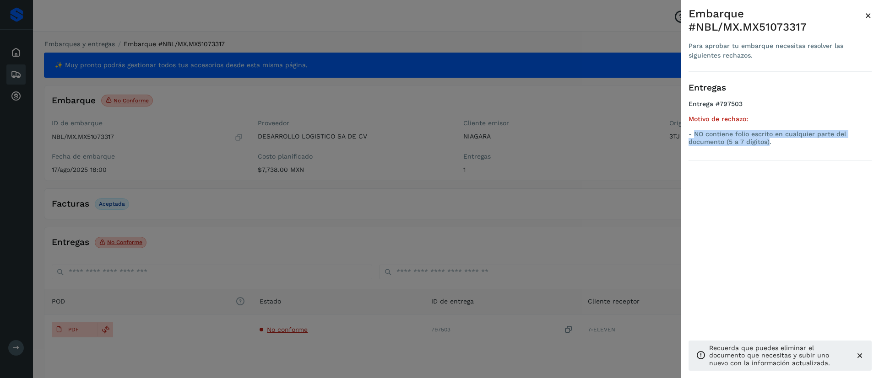
drag, startPoint x: 769, startPoint y: 133, endPoint x: 693, endPoint y: 120, distance: 77.4
click at [693, 130] on p "- NO contiene folio escrito en cualquier parte del documento (5 a 7 dígitos)." at bounding box center [779, 138] width 183 height 16
copy p "NO contiene folio escrito en cualquier parte del documento (5 a 7 dígitos)"
click at [870, 16] on span "×" at bounding box center [867, 15] width 7 height 13
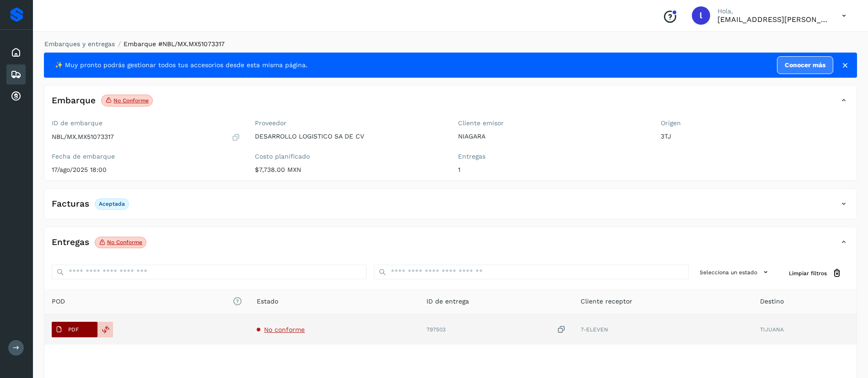
click at [78, 325] on span "PDF" at bounding box center [67, 330] width 31 height 15
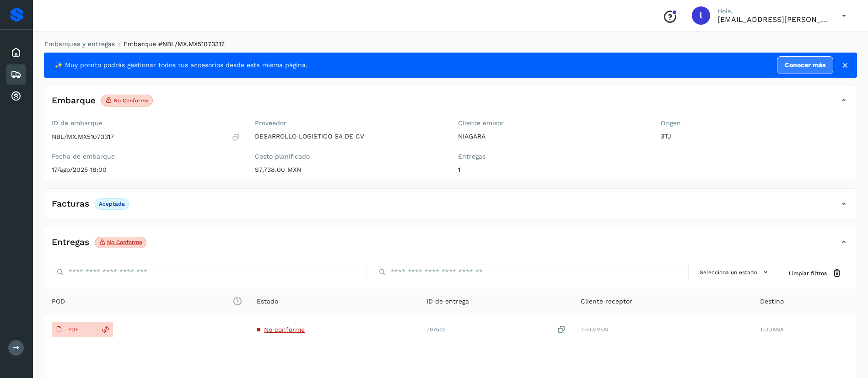
click at [16, 76] on icon at bounding box center [16, 74] width 11 height 11
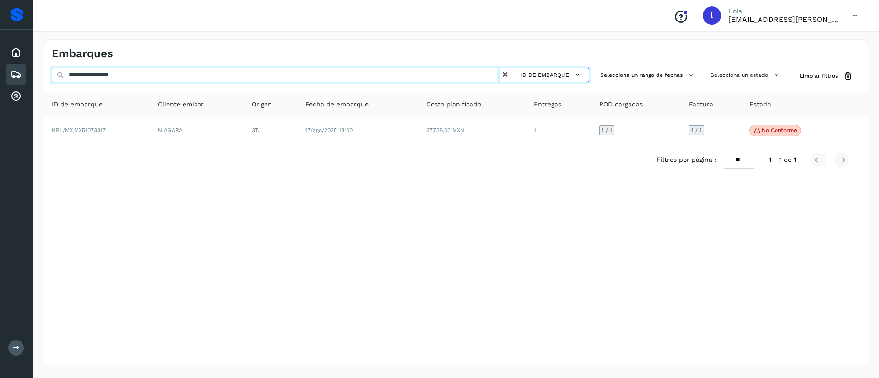
drag, startPoint x: 157, startPoint y: 76, endPoint x: 34, endPoint y: 75, distance: 122.6
click at [34, 75] on div "**********" at bounding box center [456, 203] width 846 height 350
paste input "text"
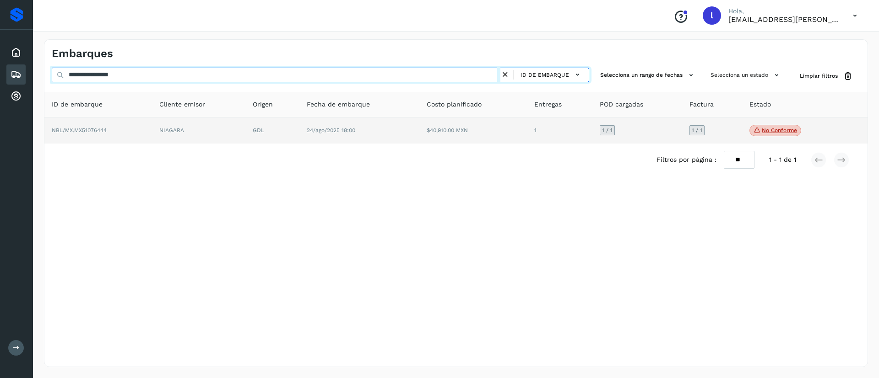
type input "**********"
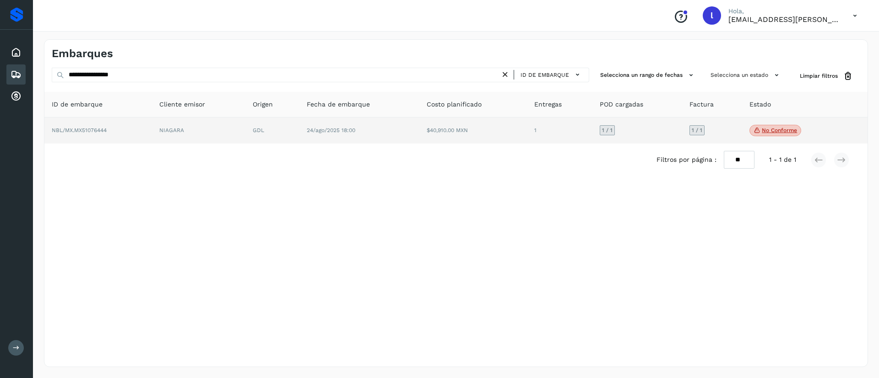
click at [492, 125] on td "$40,910.00 MXN" at bounding box center [473, 131] width 108 height 27
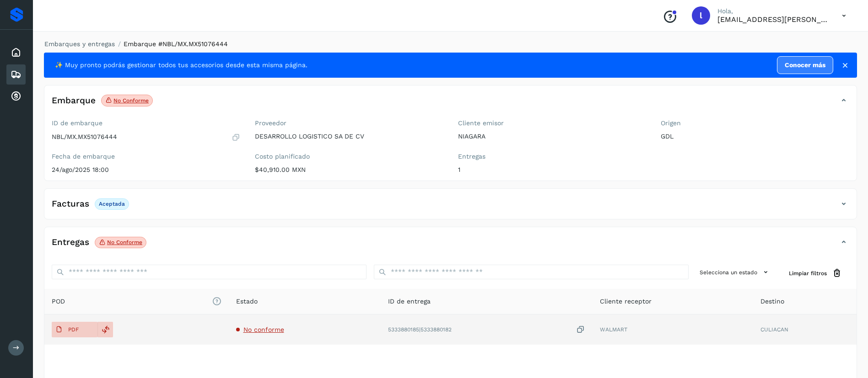
click at [262, 326] on span "No conforme" at bounding box center [263, 329] width 41 height 7
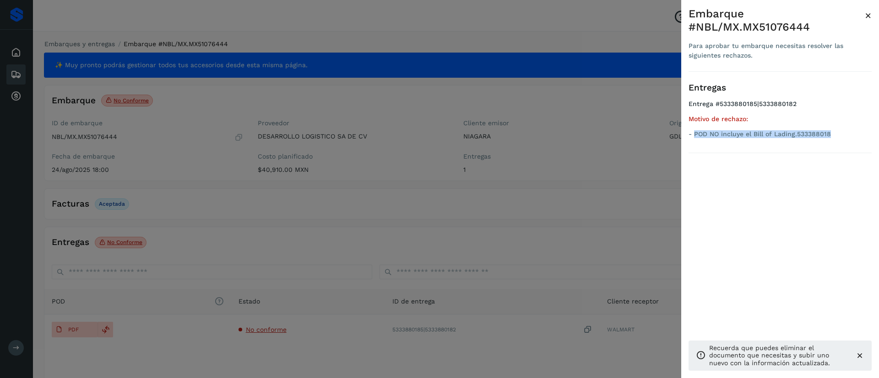
drag, startPoint x: 694, startPoint y: 133, endPoint x: 866, endPoint y: 137, distance: 172.1
click at [866, 137] on p "- POD NO incluye el Bill of Lading.533388018" at bounding box center [779, 134] width 183 height 8
click at [871, 11] on div "Embarque #NBL/MX.MX51076444 Para aprobar tu embarque necesitas resolver las sig…" at bounding box center [780, 196] width 198 height 393
click at [867, 13] on span "×" at bounding box center [867, 15] width 7 height 13
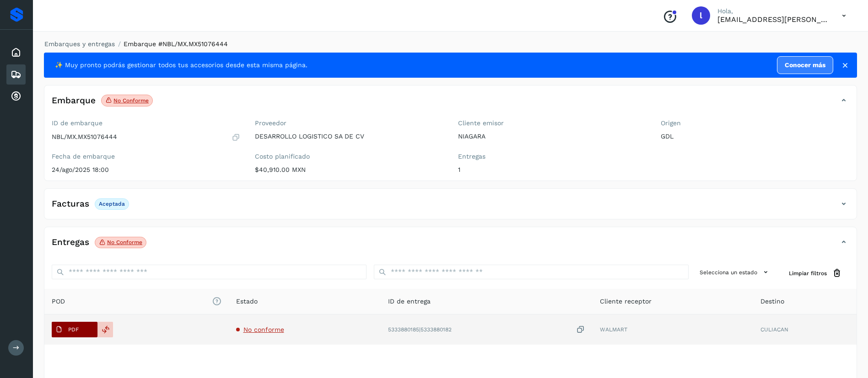
click at [70, 329] on p "PDF" at bounding box center [73, 330] width 11 height 6
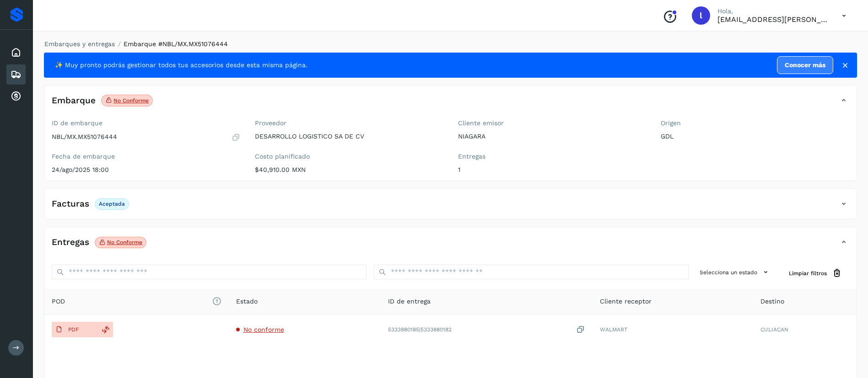
click at [23, 72] on div "Embarques" at bounding box center [15, 75] width 19 height 20
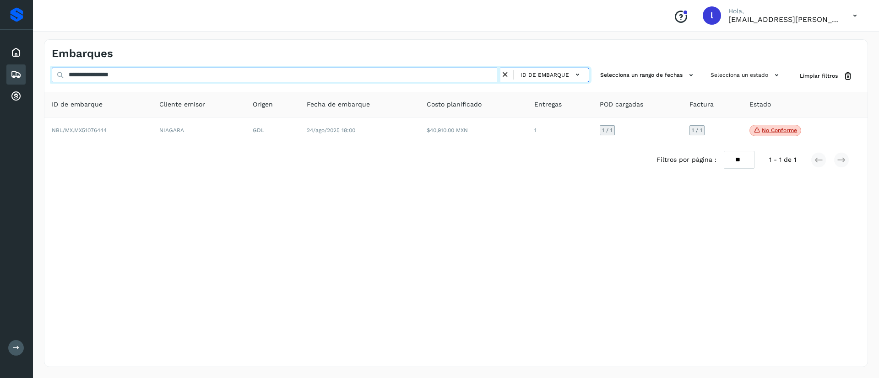
drag, startPoint x: 155, startPoint y: 77, endPoint x: 48, endPoint y: 78, distance: 107.1
click at [48, 78] on div "**********" at bounding box center [455, 76] width 823 height 17
paste input "text"
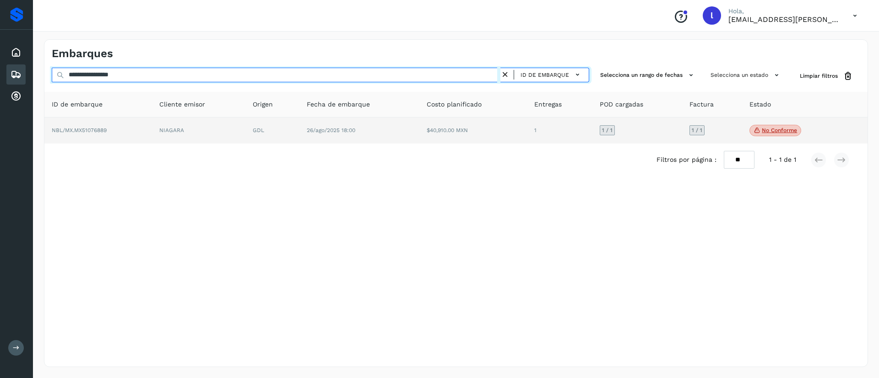
type input "**********"
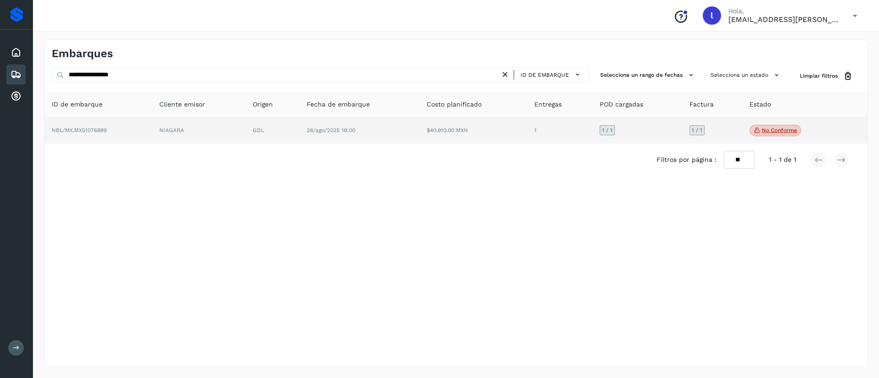
click at [410, 129] on td "26/ago/2025 18:00" at bounding box center [359, 131] width 120 height 27
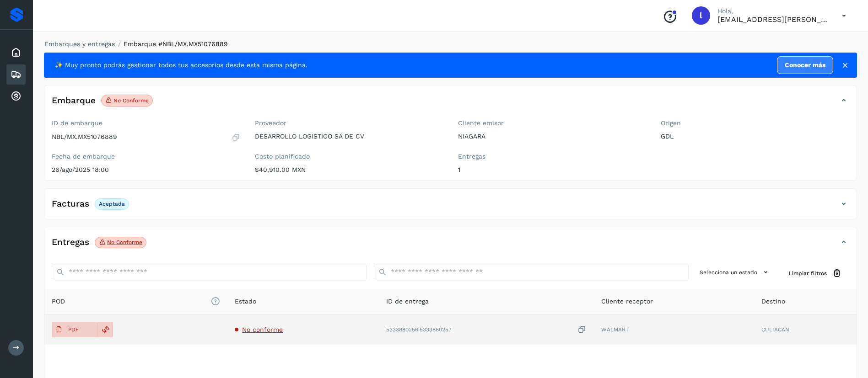
click at [248, 331] on span "No conforme" at bounding box center [262, 329] width 41 height 7
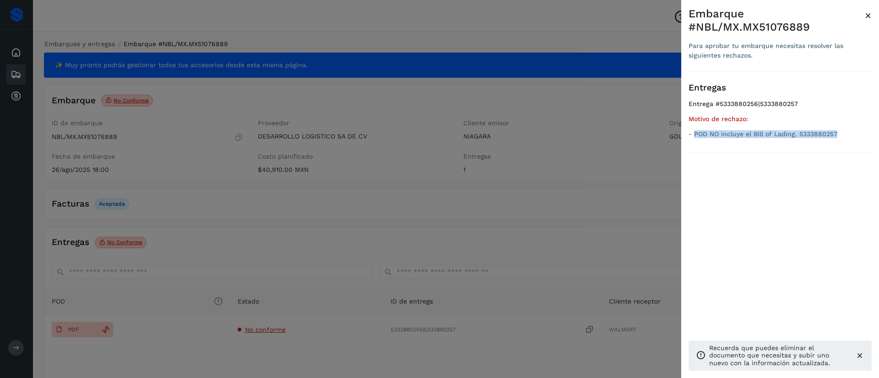
drag, startPoint x: 694, startPoint y: 133, endPoint x: 839, endPoint y: 132, distance: 145.0
click at [839, 132] on p "- POD NO incluye el Bill of Lading. 5333880257" at bounding box center [779, 134] width 183 height 8
click at [867, 16] on span "×" at bounding box center [867, 15] width 7 height 13
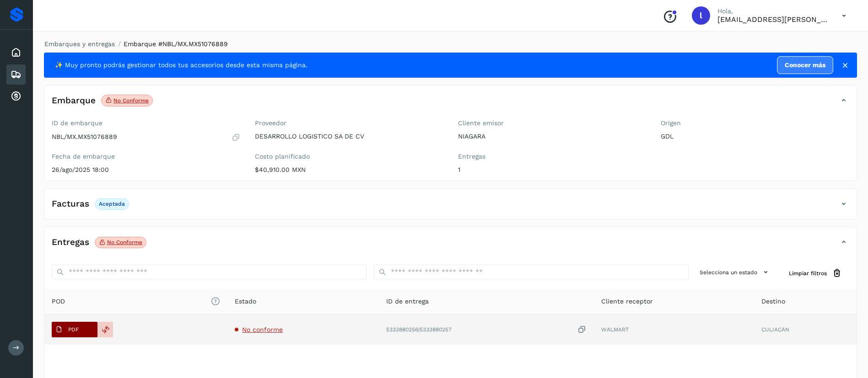
click at [67, 333] on span "PDF" at bounding box center [67, 330] width 31 height 15
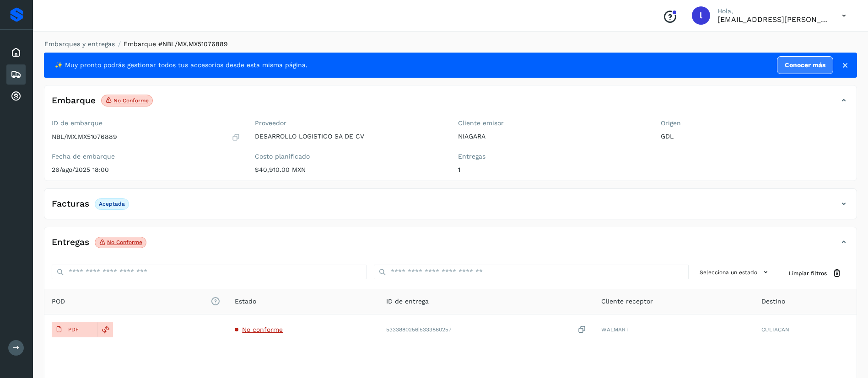
click at [17, 75] on icon at bounding box center [16, 74] width 11 height 11
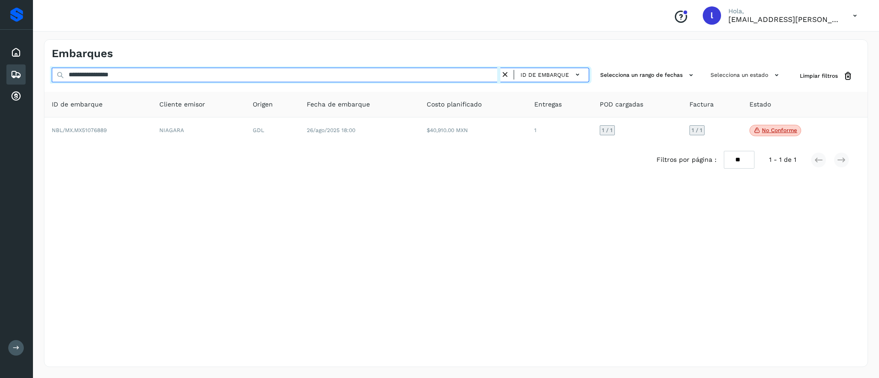
drag, startPoint x: 176, startPoint y: 70, endPoint x: 9, endPoint y: 84, distance: 168.0
click at [9, 84] on div "**********" at bounding box center [439, 189] width 879 height 378
paste input "text"
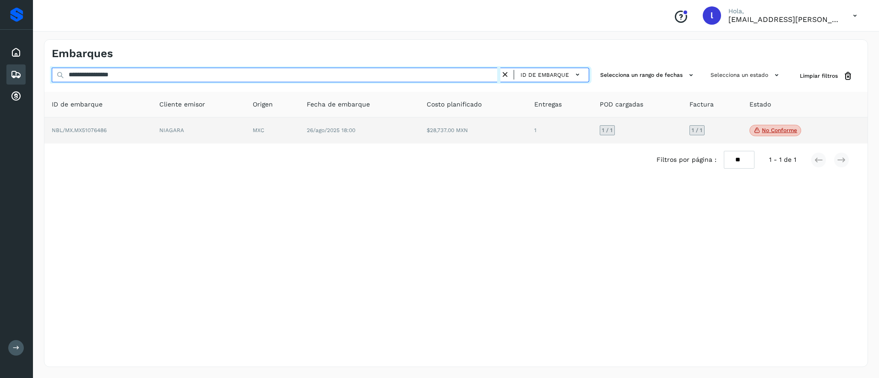
type input "**********"
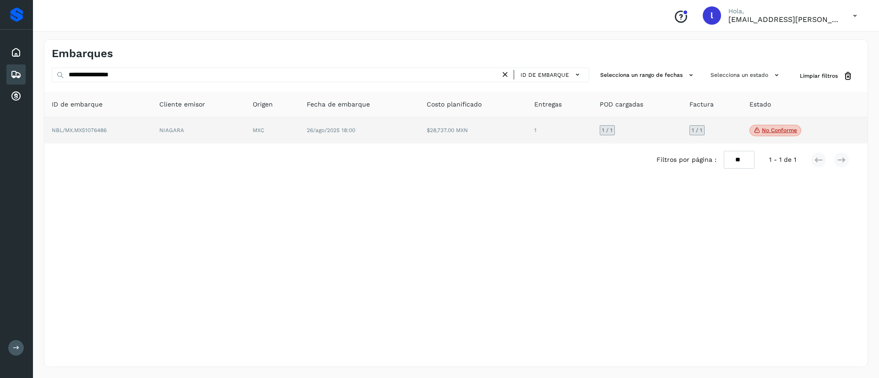
click at [428, 125] on td "$28,737.00 MXN" at bounding box center [473, 131] width 108 height 27
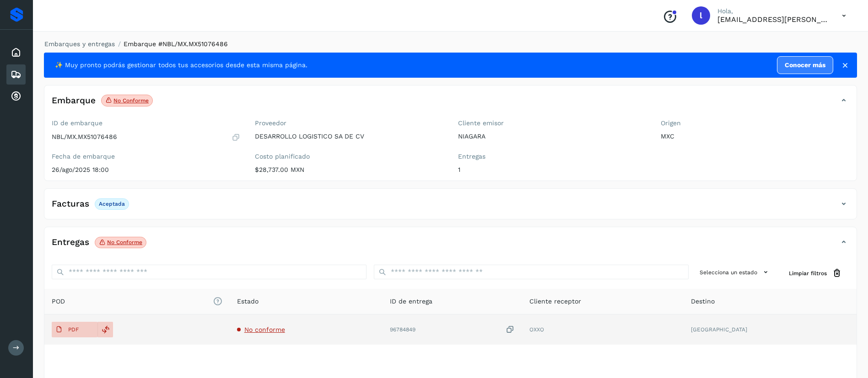
click at [276, 326] on span "No conforme" at bounding box center [264, 329] width 41 height 7
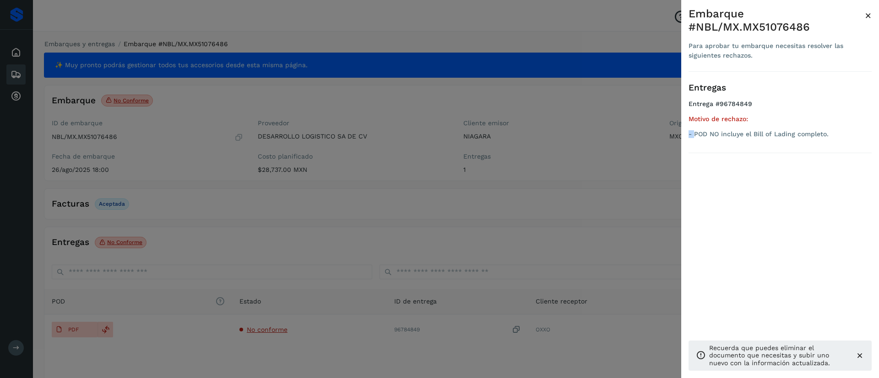
drag, startPoint x: 695, startPoint y: 136, endPoint x: 878, endPoint y: 123, distance: 183.0
click at [878, 123] on div "Embarque #NBL/MX.MX51076486 Para aprobar tu embarque necesitas resolver las sig…" at bounding box center [780, 196] width 198 height 393
click at [377, 222] on div at bounding box center [439, 189] width 879 height 378
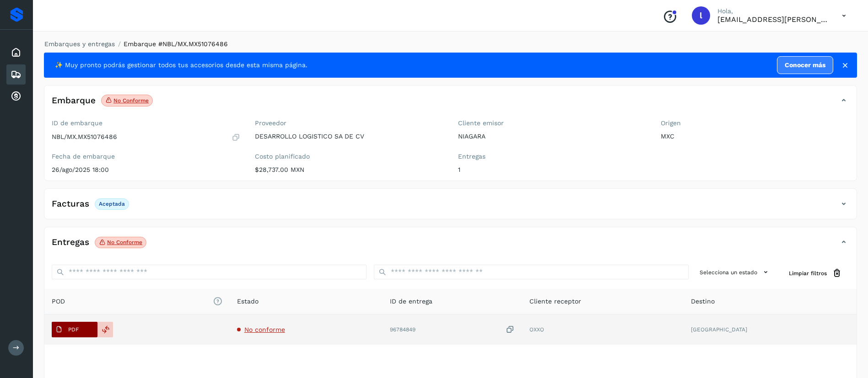
click at [60, 328] on icon at bounding box center [58, 329] width 7 height 7
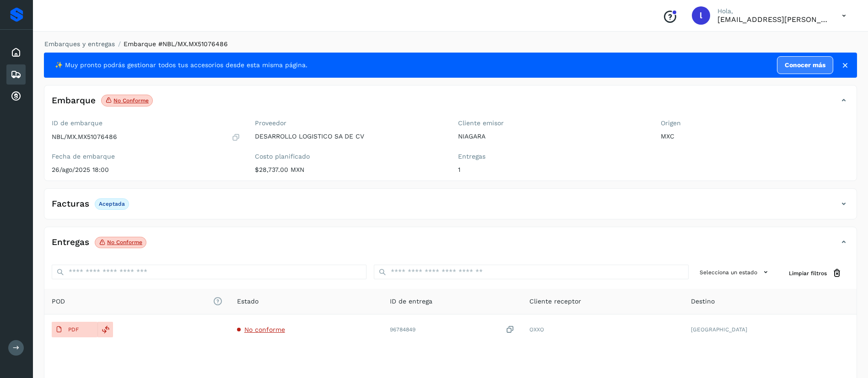
click at [284, 182] on div "✨ Muy pronto podrás gestionar todos tus accesorios desde esta misma página. Con…" at bounding box center [450, 238] width 813 height 371
click at [10, 75] on div "Embarques" at bounding box center [15, 75] width 19 height 20
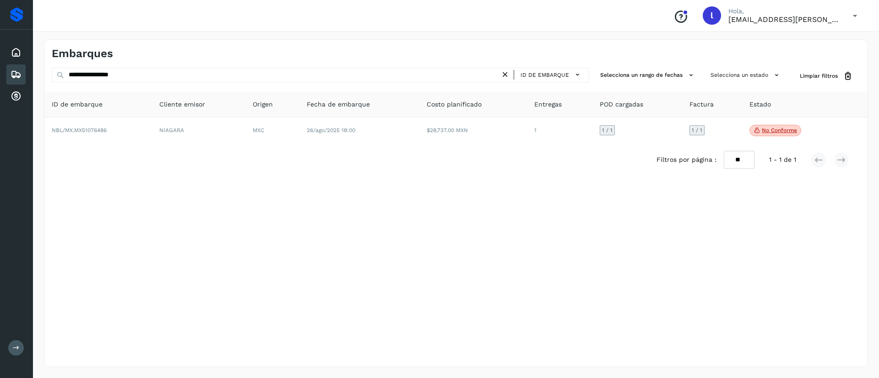
drag, startPoint x: 162, startPoint y: 83, endPoint x: 153, endPoint y: 80, distance: 9.1
click at [153, 80] on div "**********" at bounding box center [320, 76] width 537 height 17
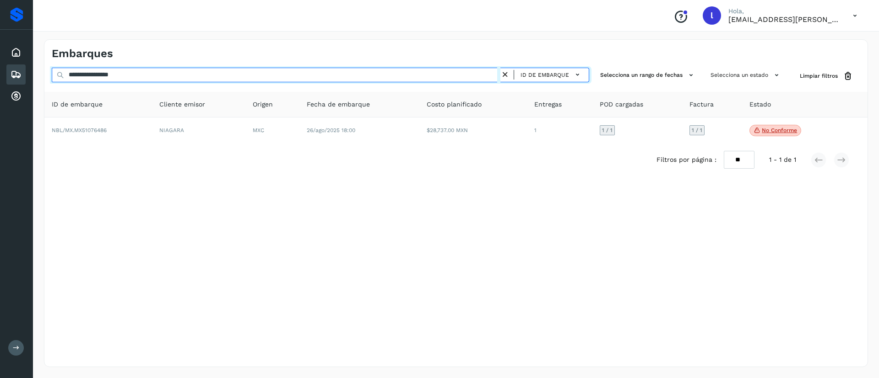
drag, startPoint x: 153, startPoint y: 80, endPoint x: 11, endPoint y: 70, distance: 142.6
click at [11, 70] on div "**********" at bounding box center [439, 189] width 879 height 378
paste input "text"
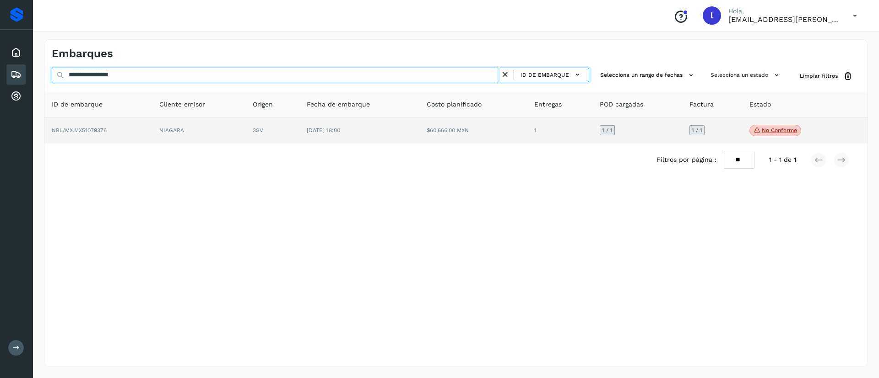
type input "**********"
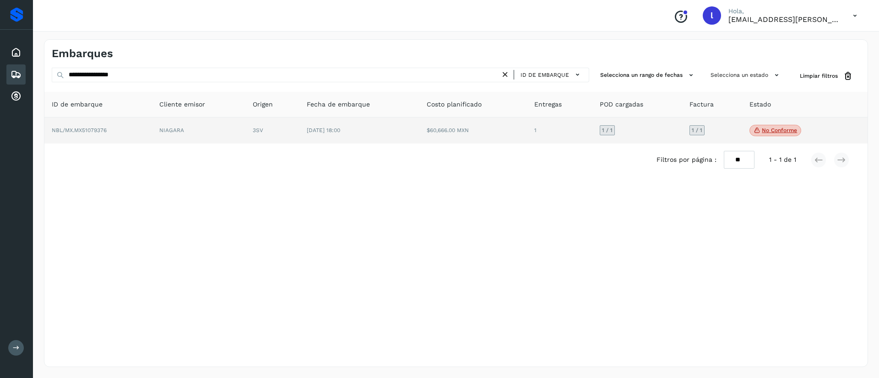
click at [394, 125] on td "[DATE] 18:00" at bounding box center [359, 131] width 120 height 27
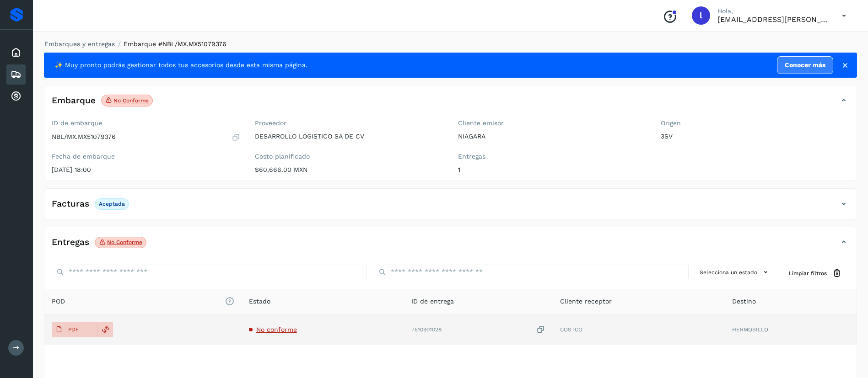
click at [267, 329] on span "No conforme" at bounding box center [276, 329] width 41 height 7
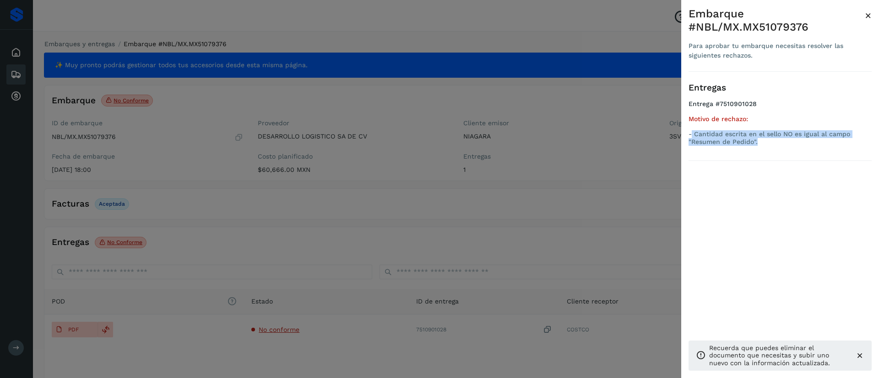
drag, startPoint x: 766, startPoint y: 139, endPoint x: 692, endPoint y: 134, distance: 73.8
click at [692, 134] on p "- Cantidad escrita en el sello NO es igual al campo "Resumen de Pedido"." at bounding box center [779, 138] width 183 height 16
click at [866, 15] on span "×" at bounding box center [867, 15] width 7 height 13
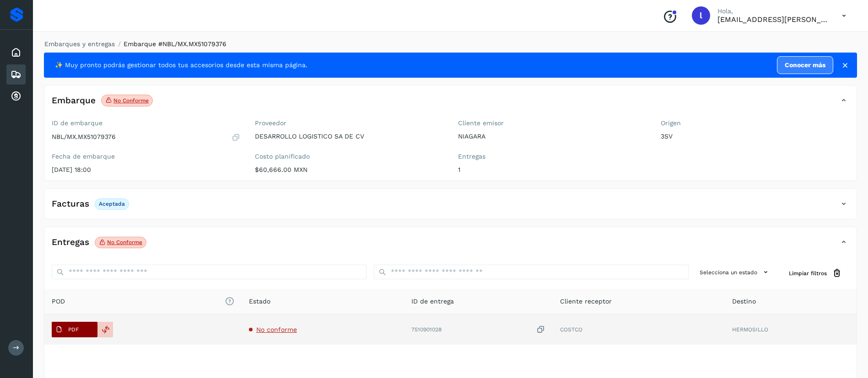
click at [75, 325] on span "PDF" at bounding box center [67, 330] width 31 height 15
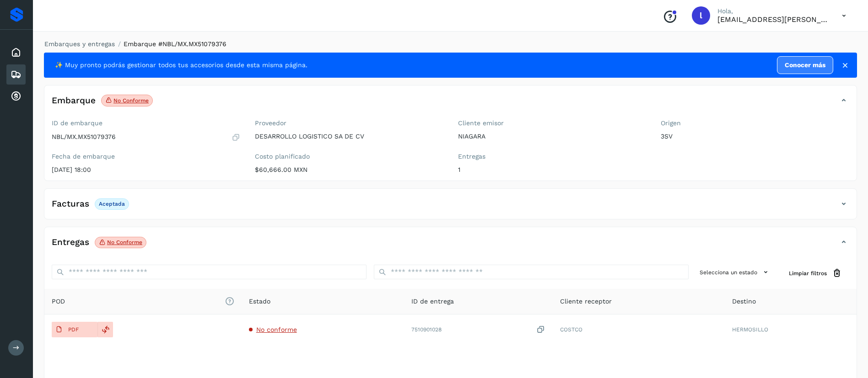
drag, startPoint x: 29, startPoint y: 74, endPoint x: 22, endPoint y: 74, distance: 7.8
click at [22, 74] on div "Inicio Embarques Cuentas por cobrar" at bounding box center [16, 75] width 33 height 90
click at [22, 74] on div "Embarques" at bounding box center [15, 75] width 19 height 20
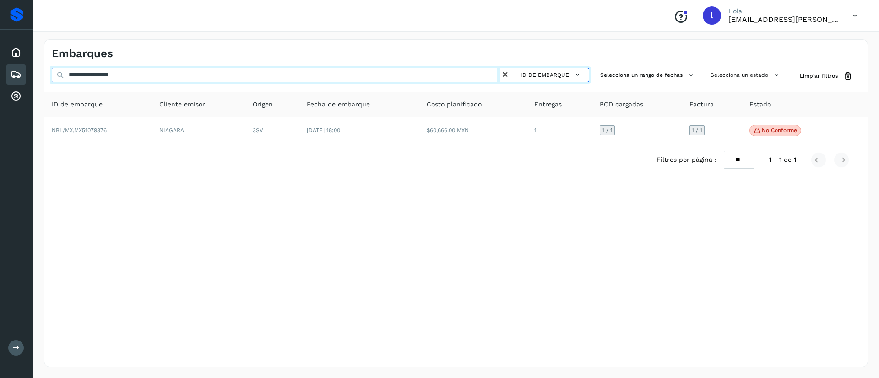
drag, startPoint x: 149, startPoint y: 74, endPoint x: 38, endPoint y: 65, distance: 111.1
click at [38, 65] on div "**********" at bounding box center [456, 203] width 846 height 350
paste input "text"
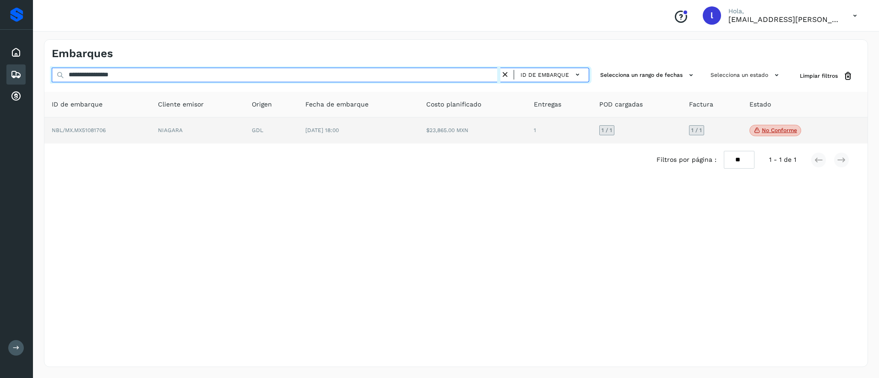
type input "**********"
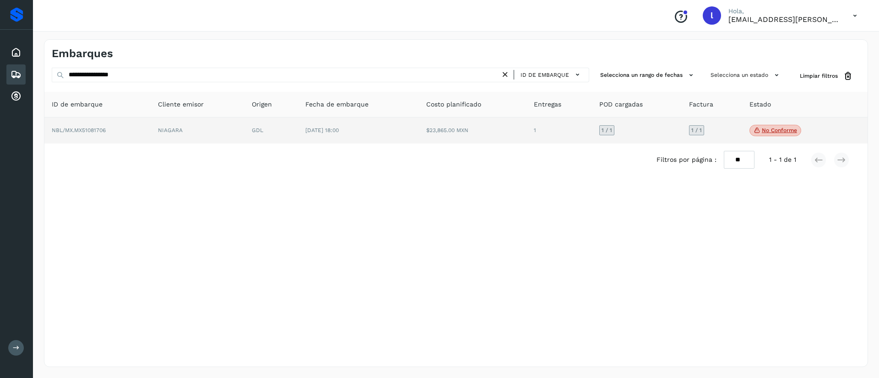
click at [453, 130] on td "$23,865.00 MXN" at bounding box center [473, 131] width 108 height 27
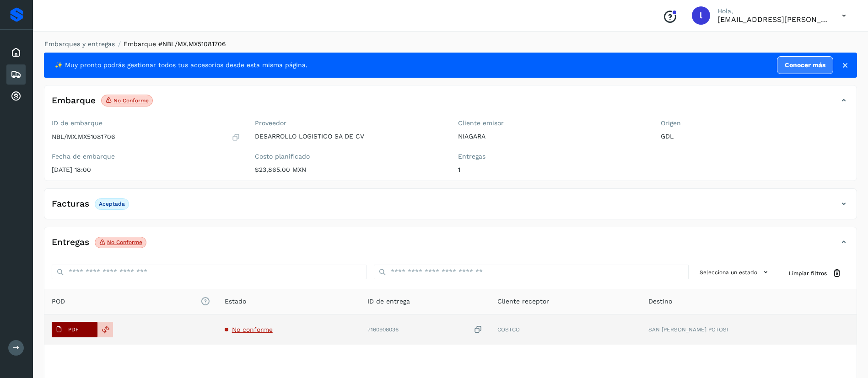
click at [76, 328] on p "PDF" at bounding box center [73, 330] width 11 height 6
click at [262, 333] on span "No conforme" at bounding box center [252, 329] width 41 height 7
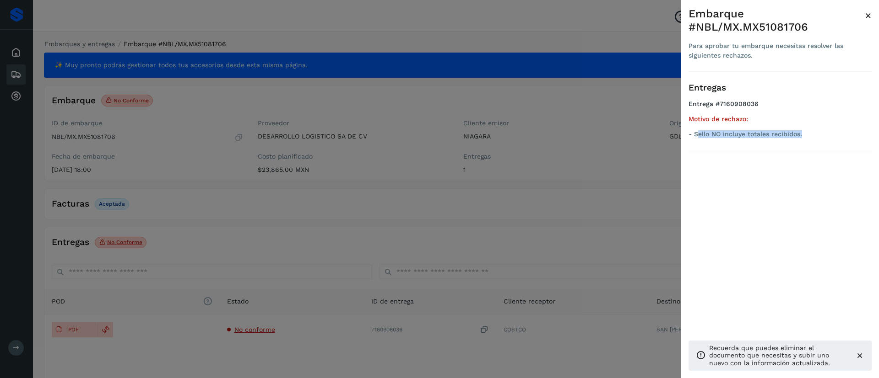
drag, startPoint x: 696, startPoint y: 132, endPoint x: 840, endPoint y: 137, distance: 143.8
click at [840, 137] on p "- Sello NO incluye totales recibidos." at bounding box center [779, 134] width 183 height 8
click at [810, 139] on ul "Entrega #7160908036 Motivo de rechazo: - Sello NO incluye totales recibidos." at bounding box center [779, 120] width 183 height 41
drag, startPoint x: 805, startPoint y: 134, endPoint x: 692, endPoint y: 143, distance: 113.4
click at [692, 143] on div "Entregas Entrega #7160908036 Motivo de rechazo: - Sello NO incluye totales reci…" at bounding box center [779, 112] width 183 height 81
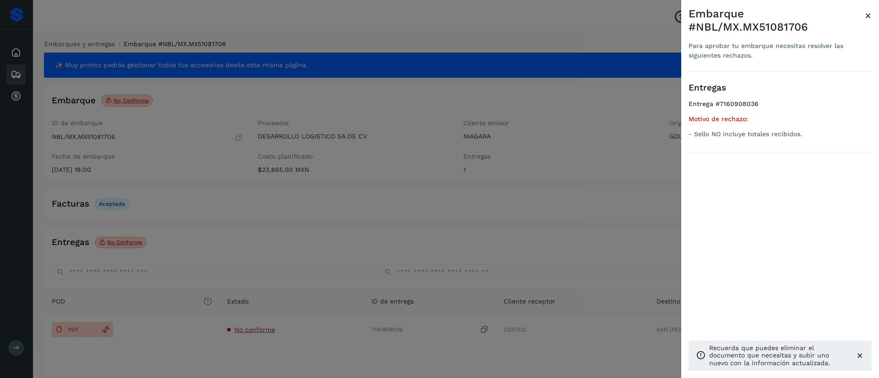
click at [340, 118] on div at bounding box center [439, 189] width 879 height 378
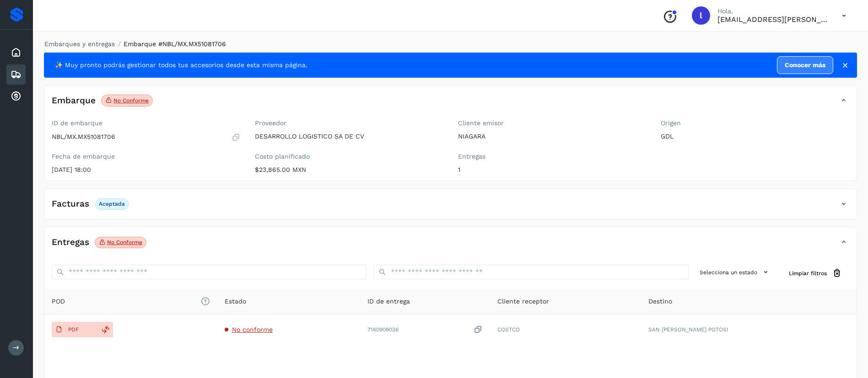
click at [11, 75] on icon at bounding box center [16, 74] width 11 height 11
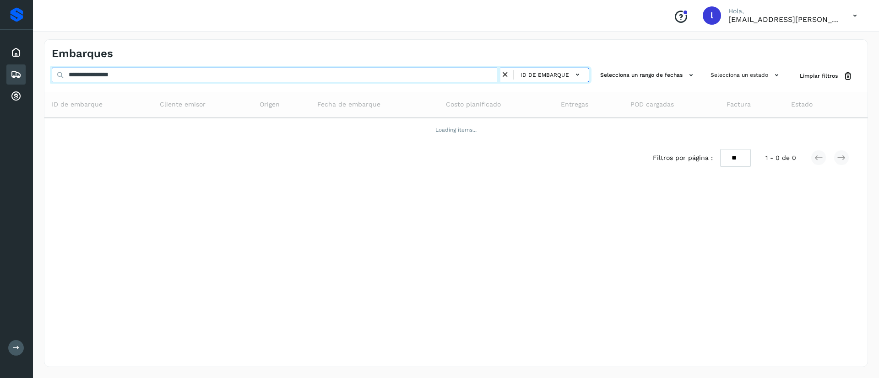
drag, startPoint x: 162, startPoint y: 81, endPoint x: 31, endPoint y: 76, distance: 131.9
click at [31, 76] on div "**********" at bounding box center [439, 189] width 879 height 378
paste input "text"
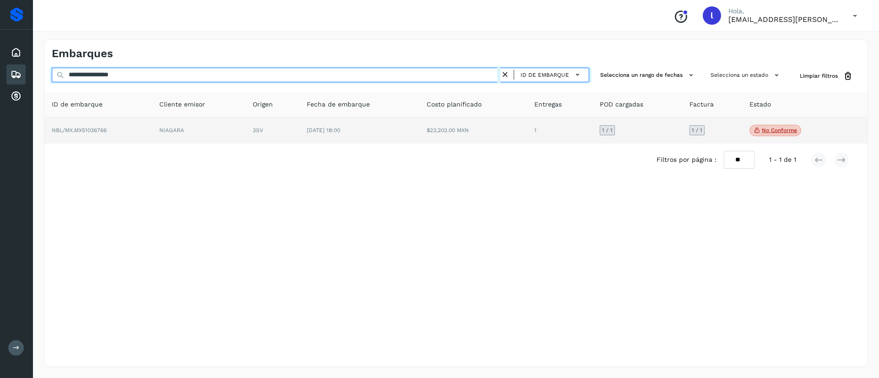
type input "**********"
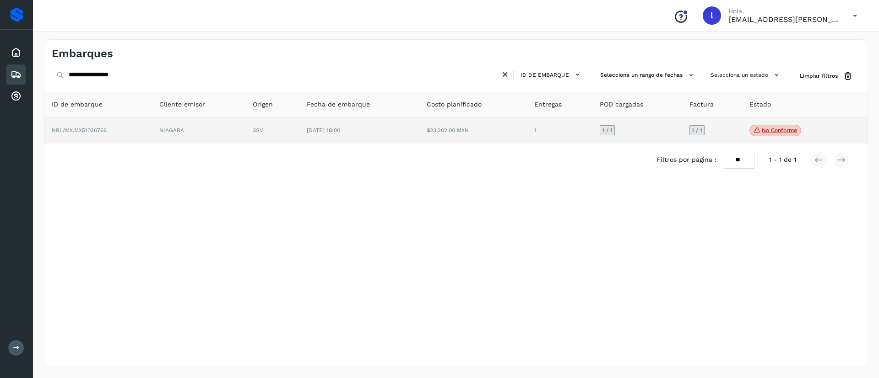
click at [280, 129] on td "3SV" at bounding box center [272, 131] width 54 height 27
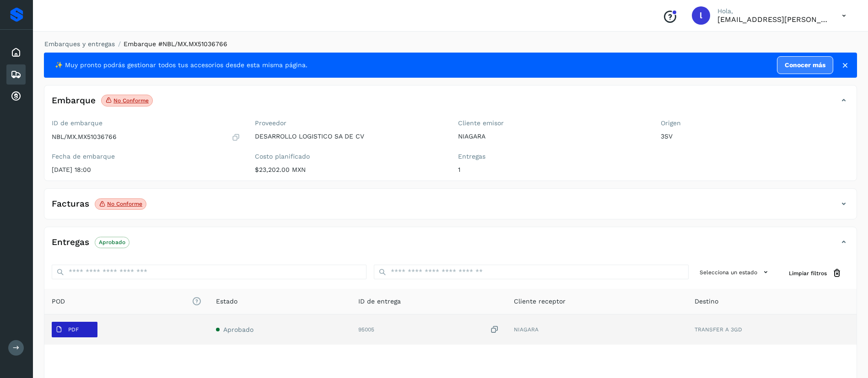
click at [77, 328] on p "PDF" at bounding box center [73, 330] width 11 height 6
